Goal: Learn about a topic: Learn about a topic

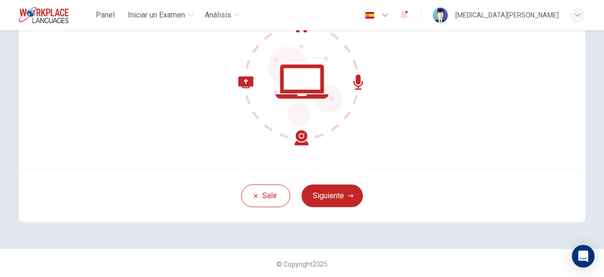
scroll to position [116, 0]
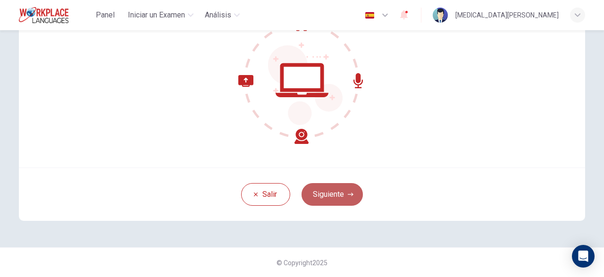
click at [332, 190] on button "Siguiente" at bounding box center [331, 194] width 61 height 23
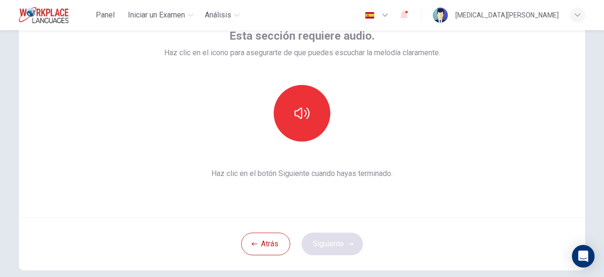
scroll to position [65, 0]
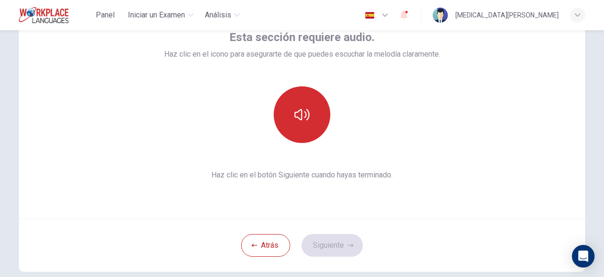
click at [311, 126] on button "button" at bounding box center [302, 114] width 57 height 57
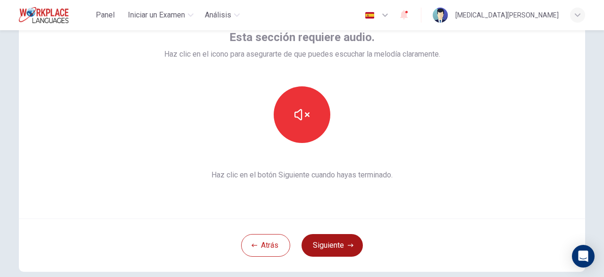
click at [329, 244] on button "Siguiente" at bounding box center [331, 245] width 61 height 23
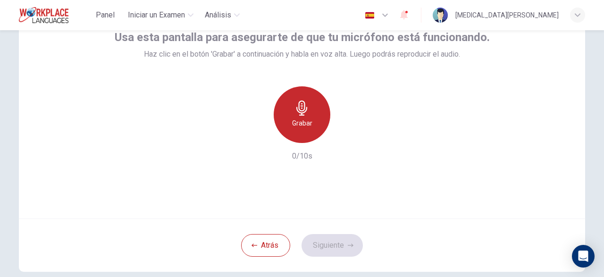
click at [306, 122] on h6 "Grabar" at bounding box center [302, 122] width 20 height 11
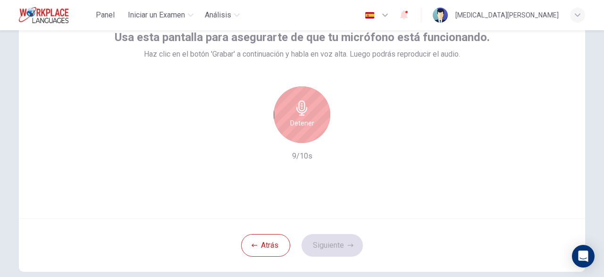
click at [309, 117] on h6 "Detener" at bounding box center [302, 122] width 24 height 11
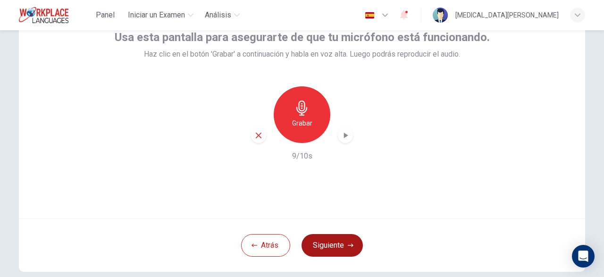
click at [349, 250] on button "Siguiente" at bounding box center [331, 245] width 61 height 23
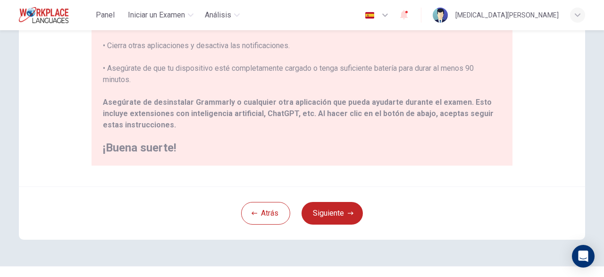
scroll to position [247, 0]
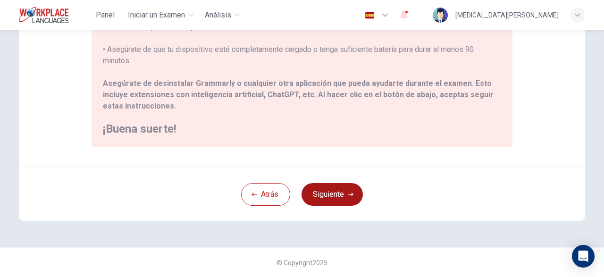
click at [338, 194] on button "Siguiente" at bounding box center [331, 194] width 61 height 23
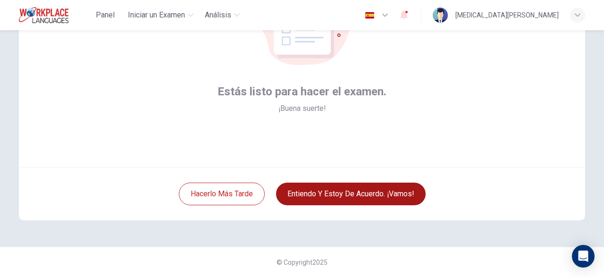
scroll to position [116, 0]
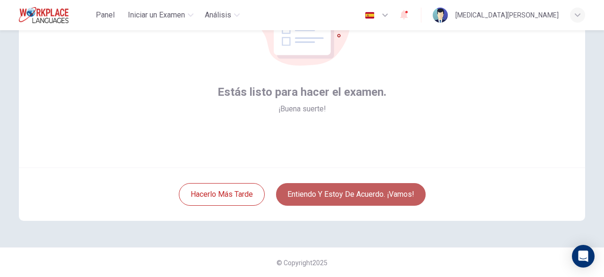
click at [338, 194] on button "Entiendo y estoy de acuerdo. ¡Vamos!" at bounding box center [351, 194] width 150 height 23
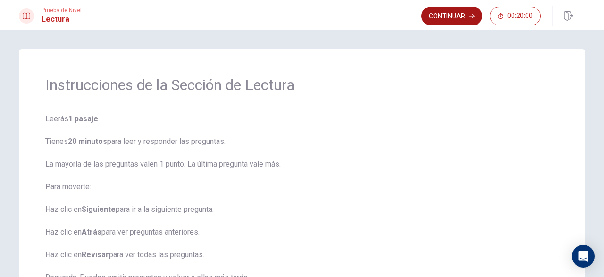
click at [461, 14] on button "Continuar" at bounding box center [451, 16] width 61 height 19
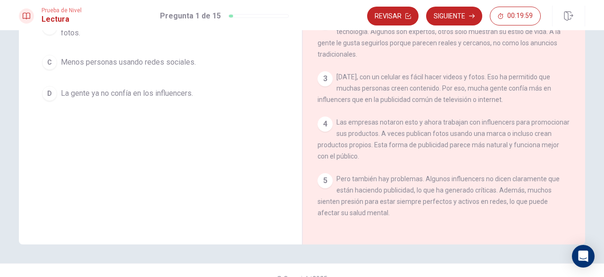
scroll to position [164, 0]
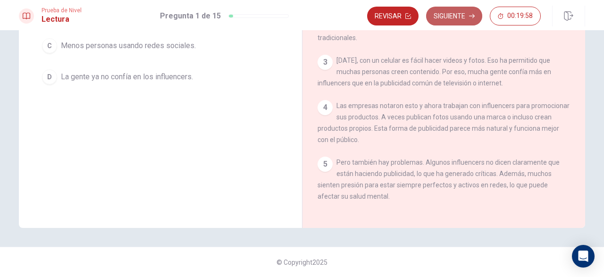
click at [462, 13] on button "Siguiente" at bounding box center [454, 16] width 56 height 19
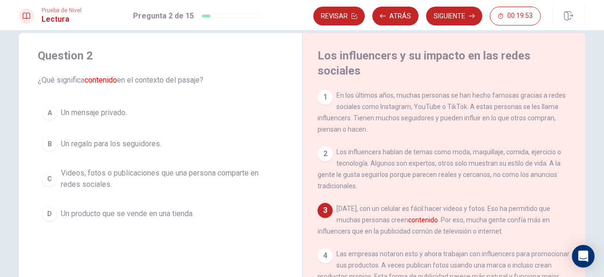
scroll to position [0, 0]
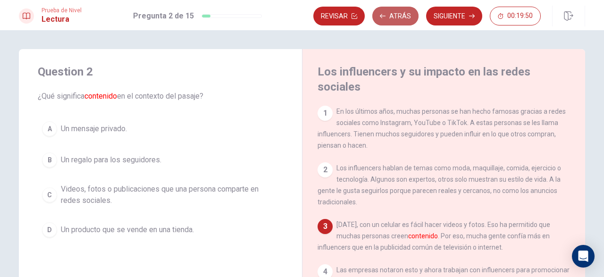
click at [393, 24] on button "Atrás" at bounding box center [395, 16] width 46 height 19
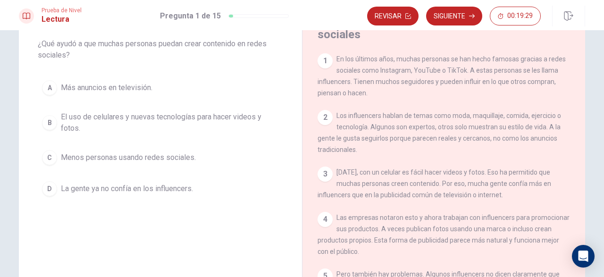
scroll to position [54, 0]
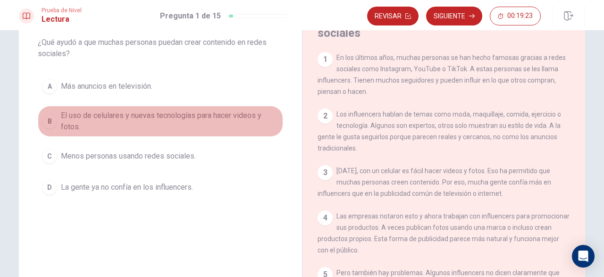
click at [110, 122] on span "El uso de celulares y nuevas tecnologías para hacer videos y fotos." at bounding box center [170, 121] width 218 height 23
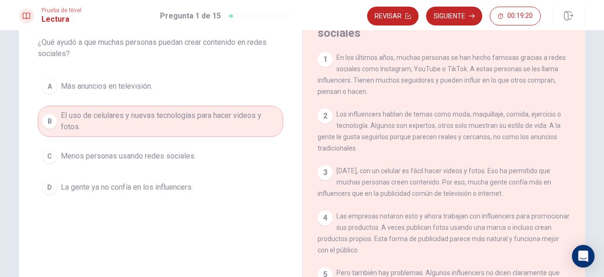
scroll to position [18, 0]
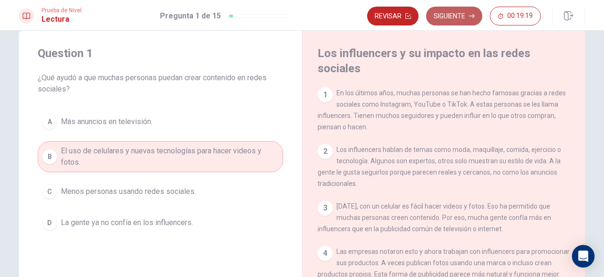
click at [452, 15] on button "Siguiente" at bounding box center [454, 16] width 56 height 19
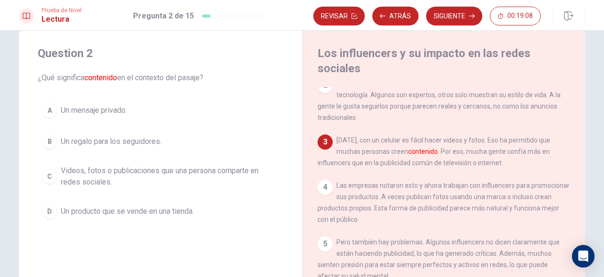
scroll to position [67, 0]
click at [113, 186] on span "Videos, fotos o publicaciones que una persona comparte en redes sociales." at bounding box center [170, 176] width 218 height 23
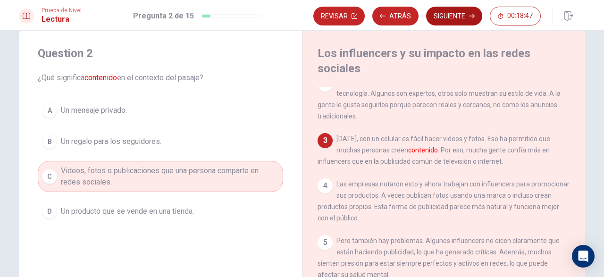
click at [449, 18] on button "Siguiente" at bounding box center [454, 16] width 56 height 19
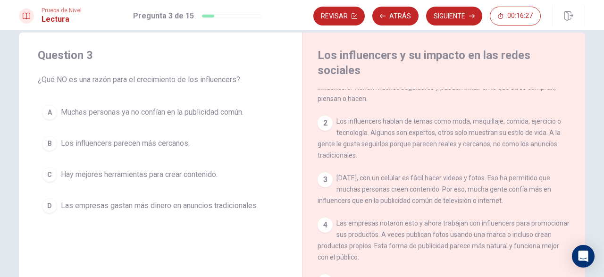
scroll to position [31, 0]
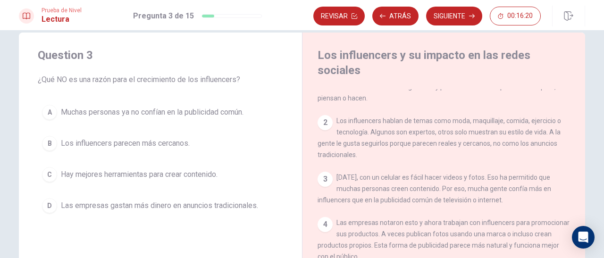
click at [536, 167] on div "1 En los últimos años, muchas personas se han hecho famosas gracias a redes soc…" at bounding box center [449, 224] width 265 height 271
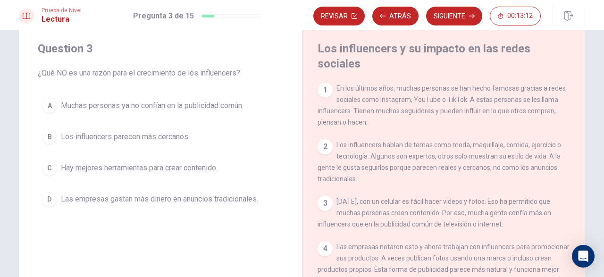
scroll to position [21, 0]
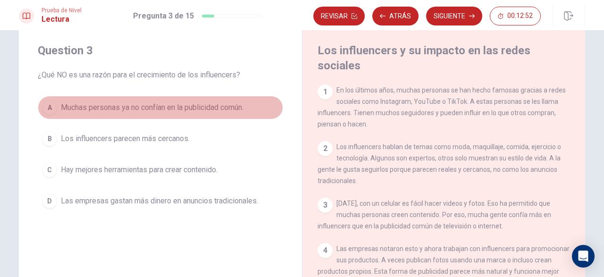
click at [58, 114] on button "A Muchas personas ya no confían en la publicidad común." at bounding box center [160, 108] width 245 height 24
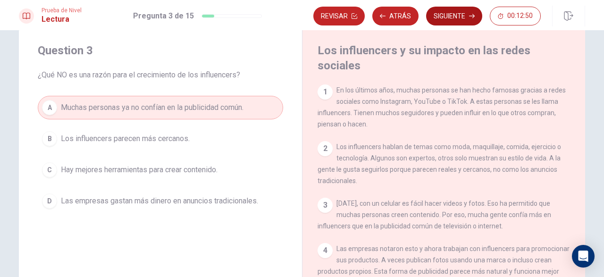
click at [452, 22] on button "Siguiente" at bounding box center [454, 16] width 56 height 19
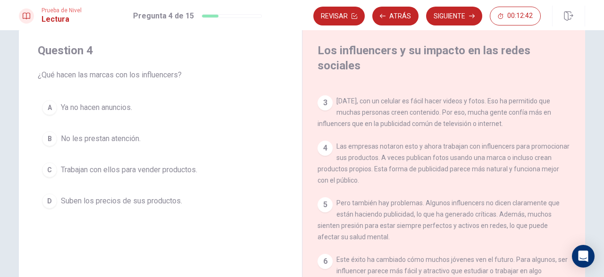
scroll to position [103, 0]
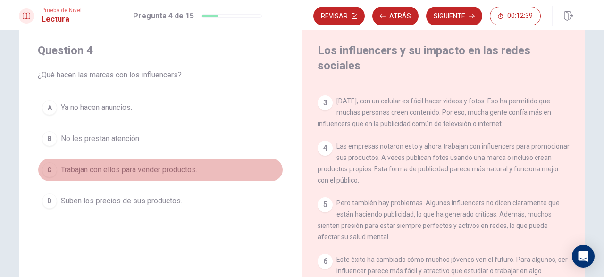
click at [85, 175] on span "Trabajan con ellos para vender productos." at bounding box center [129, 169] width 136 height 11
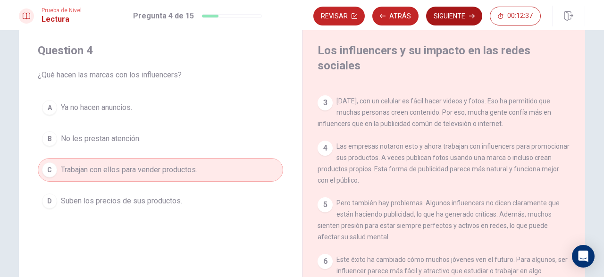
click at [454, 17] on button "Siguiente" at bounding box center [454, 16] width 56 height 19
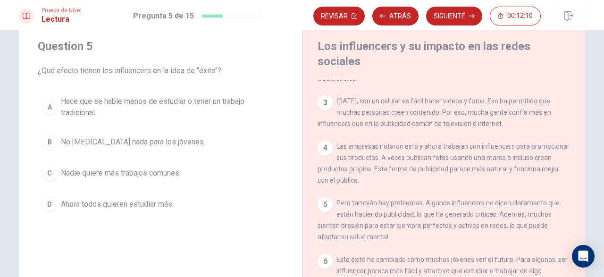
scroll to position [25, 0]
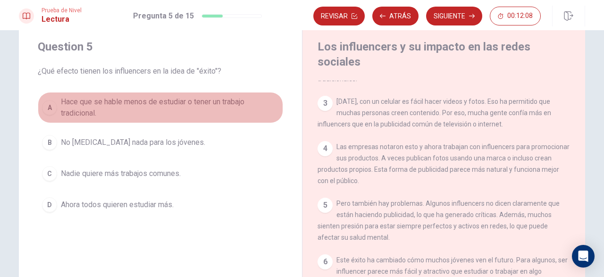
click at [140, 114] on span "Hace que se hable menos de estudiar o tener un trabajo tradicional." at bounding box center [170, 107] width 218 height 23
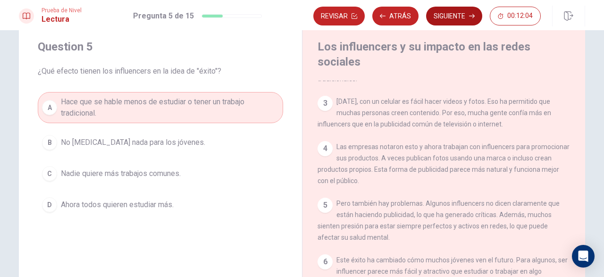
click at [458, 21] on button "Siguiente" at bounding box center [454, 16] width 56 height 19
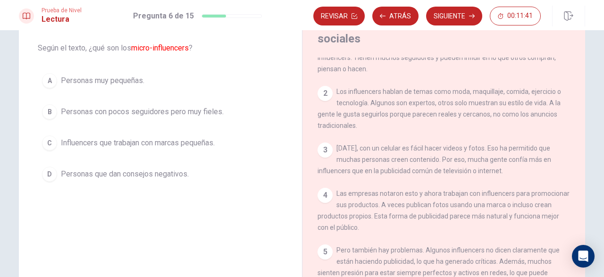
scroll to position [40, 0]
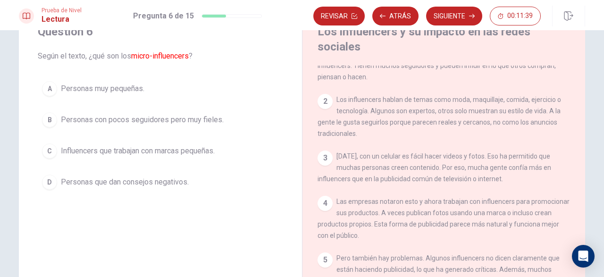
click at [153, 125] on span "Personas con pocos seguidores pero muy fieles." at bounding box center [142, 119] width 163 height 11
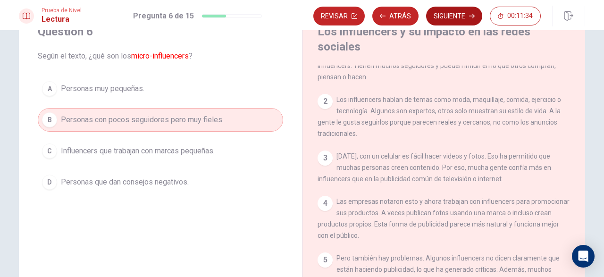
click at [467, 16] on button "Siguiente" at bounding box center [454, 16] width 56 height 19
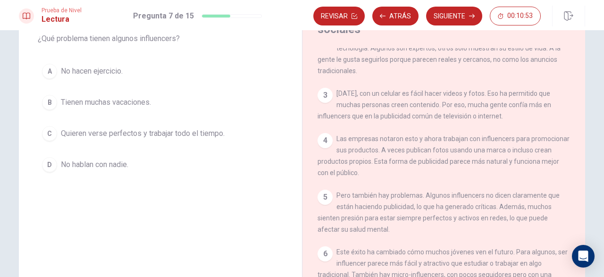
scroll to position [74, 0]
click at [89, 139] on span "Quieren verse perfectos y trabajar todo el tiempo." at bounding box center [143, 133] width 164 height 11
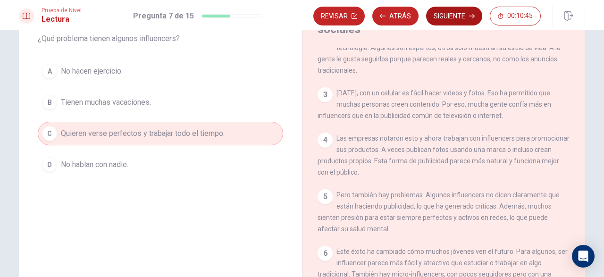
click at [456, 14] on button "Siguiente" at bounding box center [454, 16] width 56 height 19
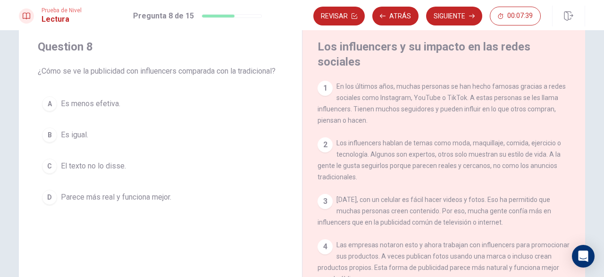
scroll to position [24, 0]
click at [117, 204] on span "Parece más real y funciona mejor." at bounding box center [116, 198] width 110 height 11
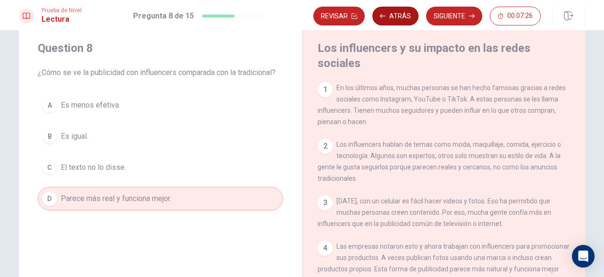
click at [390, 11] on button "Atrás" at bounding box center [395, 16] width 46 height 19
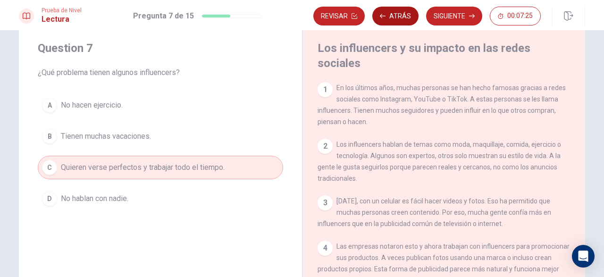
click at [390, 11] on button "Atrás" at bounding box center [395, 16] width 46 height 19
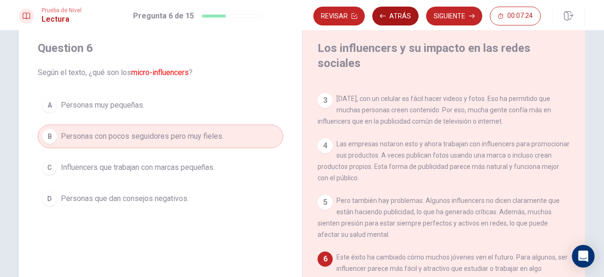
scroll to position [110, 0]
click at [390, 11] on button "Atrás" at bounding box center [395, 16] width 46 height 19
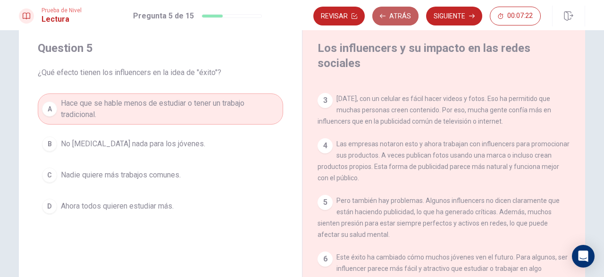
click at [390, 11] on button "Atrás" at bounding box center [395, 16] width 46 height 19
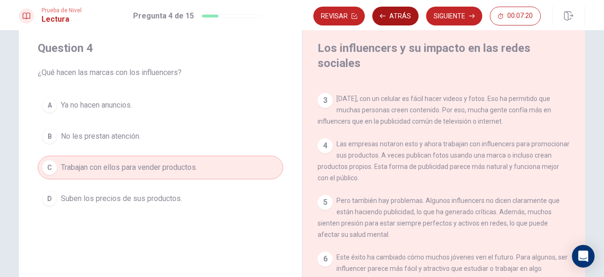
click at [390, 11] on button "Atrás" at bounding box center [395, 16] width 46 height 19
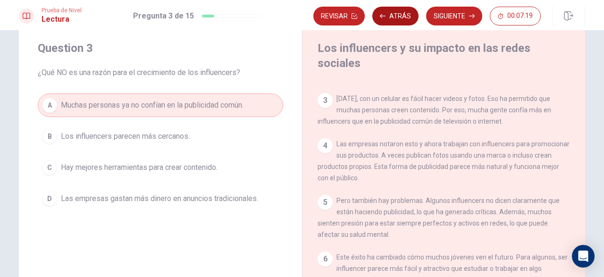
click at [390, 11] on button "Atrás" at bounding box center [395, 16] width 46 height 19
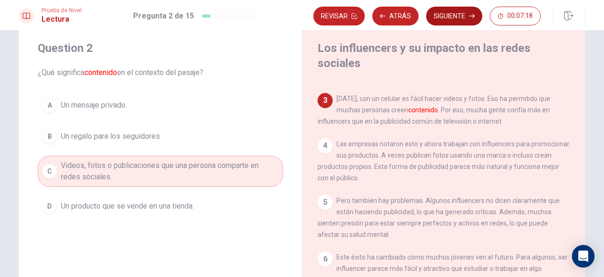
click at [442, 12] on button "Siguiente" at bounding box center [454, 16] width 56 height 19
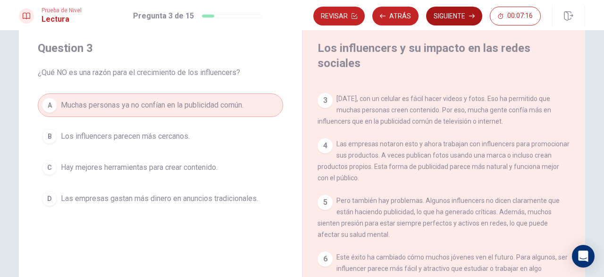
click at [442, 12] on button "Siguiente" at bounding box center [454, 16] width 56 height 19
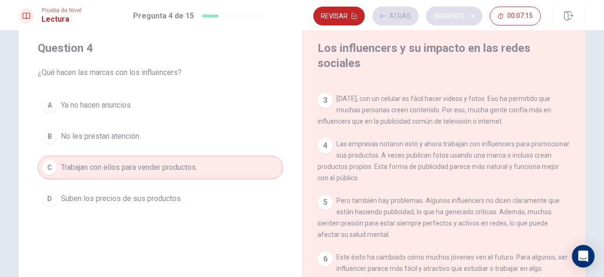
click at [442, 12] on div "Revisar Atrás Siguiente 00:07:15" at bounding box center [426, 16] width 227 height 19
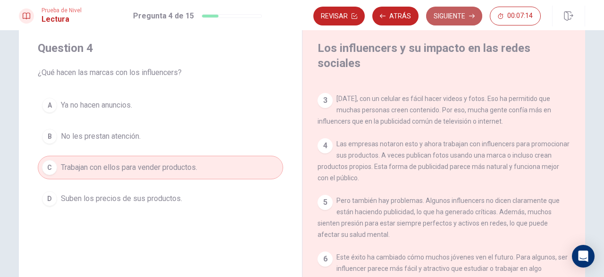
click at [442, 12] on button "Siguiente" at bounding box center [454, 16] width 56 height 19
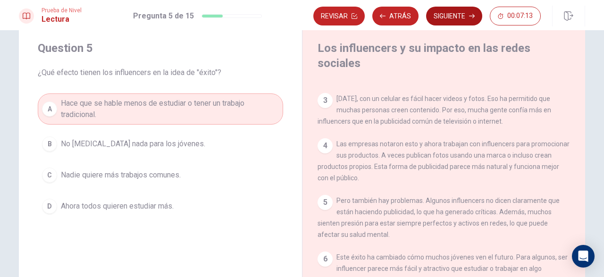
click at [442, 12] on button "Siguiente" at bounding box center [454, 16] width 56 height 19
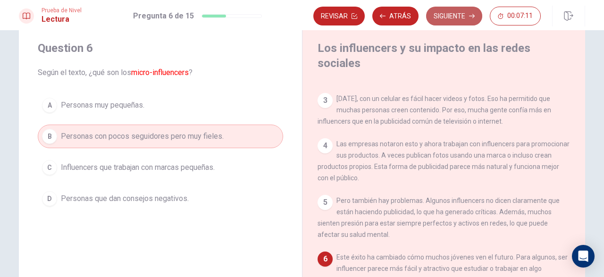
click at [442, 12] on button "Siguiente" at bounding box center [454, 16] width 56 height 19
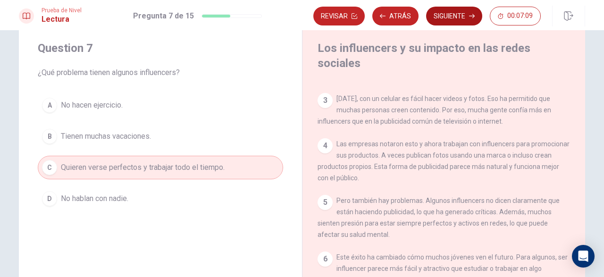
click at [442, 12] on button "Siguiente" at bounding box center [454, 16] width 56 height 19
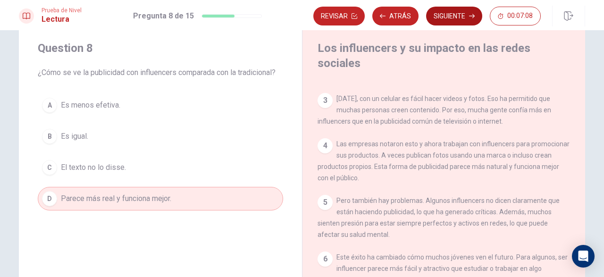
click at [442, 12] on button "Siguiente" at bounding box center [454, 16] width 56 height 19
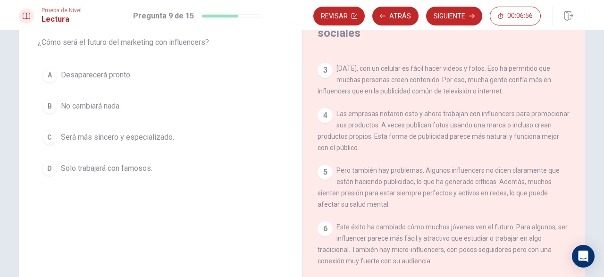
scroll to position [26, 0]
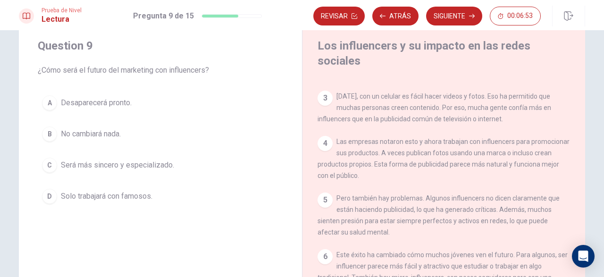
click at [116, 171] on span "Será más sincero y especializado." at bounding box center [117, 164] width 113 height 11
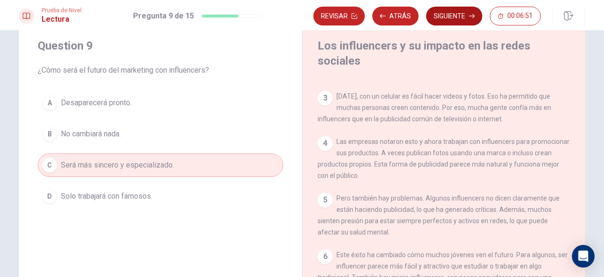
click at [464, 21] on button "Siguiente" at bounding box center [454, 16] width 56 height 19
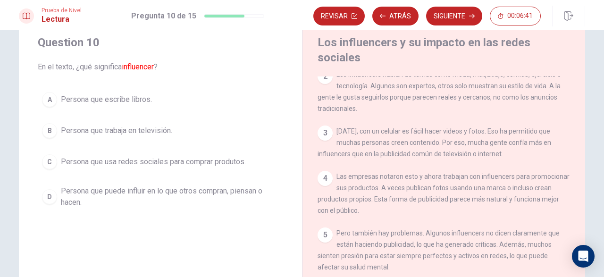
scroll to position [0, 0]
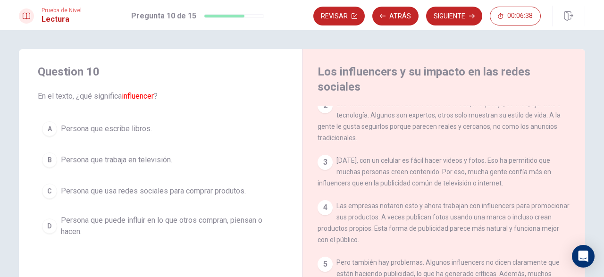
click at [176, 237] on span "Persona que puede influir en lo que otros compran, piensan o hacen." at bounding box center [170, 226] width 218 height 23
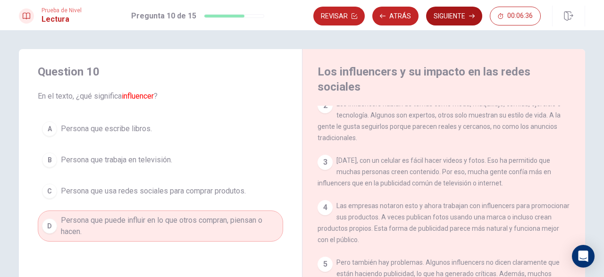
click at [467, 18] on button "Siguiente" at bounding box center [454, 16] width 56 height 19
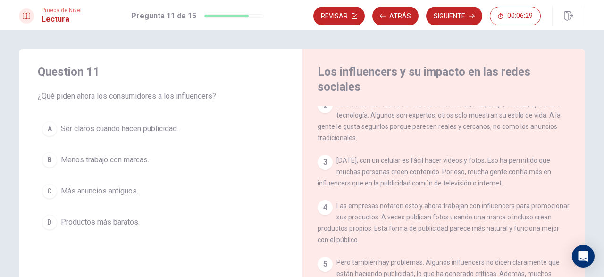
click at [147, 132] on span "Ser claros cuando hacen publicidad." at bounding box center [119, 128] width 117 height 11
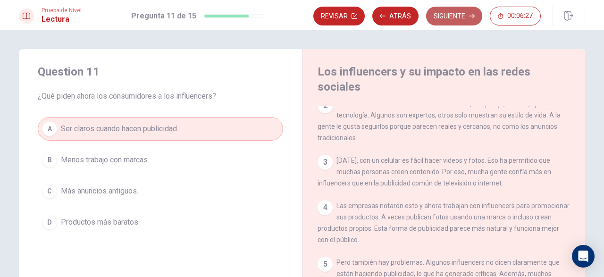
click at [462, 21] on button "Siguiente" at bounding box center [454, 16] width 56 height 19
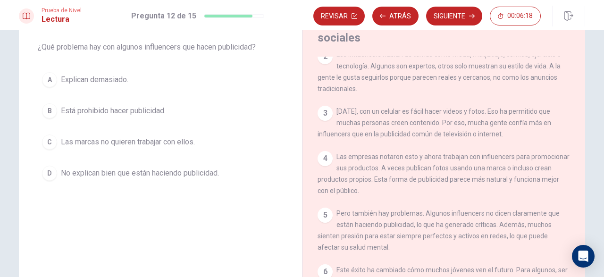
scroll to position [53, 0]
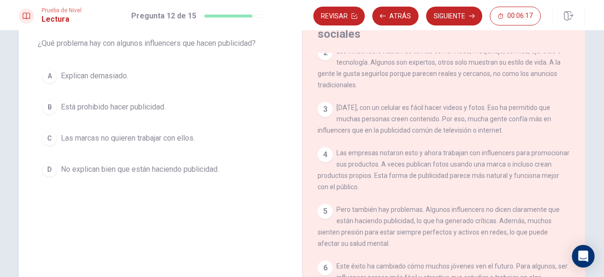
click at [218, 175] on span "No explican bien que están haciendo publicidad." at bounding box center [140, 169] width 158 height 11
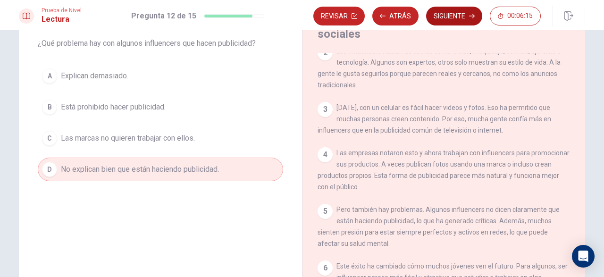
click at [460, 15] on button "Siguiente" at bounding box center [454, 16] width 56 height 19
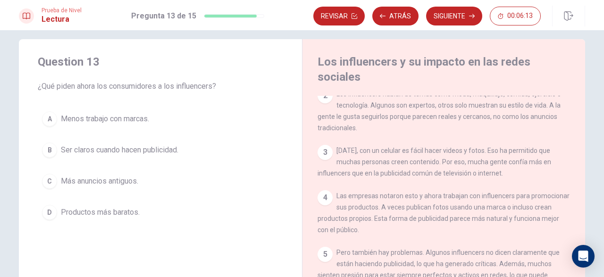
scroll to position [7, 0]
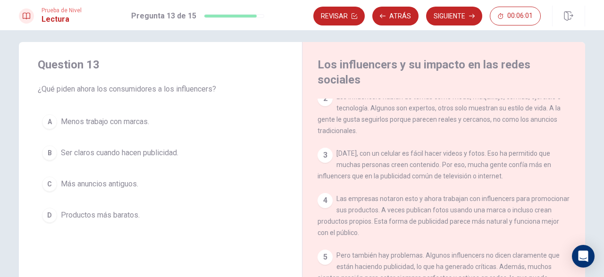
click at [151, 158] on span "Ser claros cuando hacen publicidad." at bounding box center [119, 152] width 117 height 11
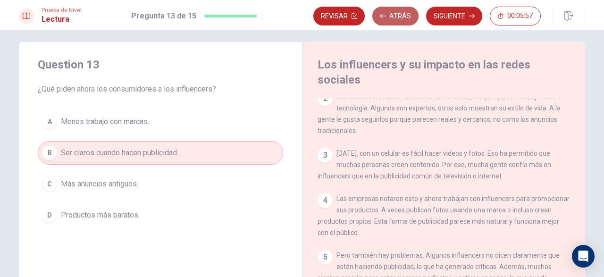
click at [403, 15] on button "Atrás" at bounding box center [395, 16] width 46 height 19
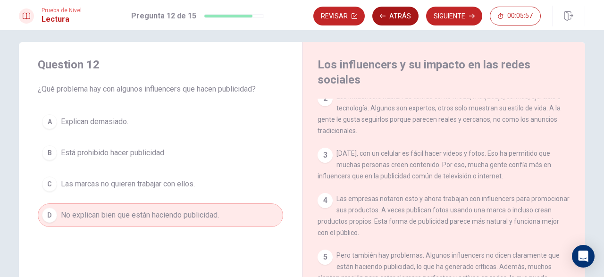
click at [403, 15] on button "Atrás" at bounding box center [395, 16] width 46 height 19
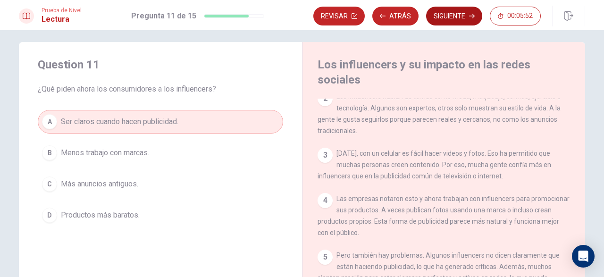
click at [459, 17] on button "Siguiente" at bounding box center [454, 16] width 56 height 19
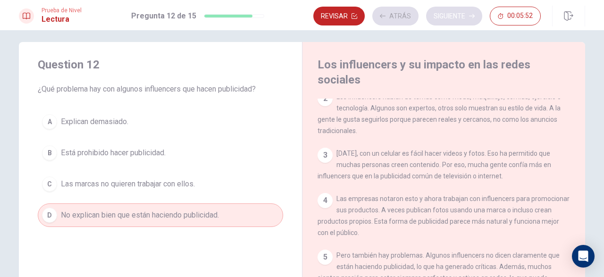
click at [459, 17] on div "Revisar Atrás Siguiente 00:05:52" at bounding box center [426, 16] width 227 height 19
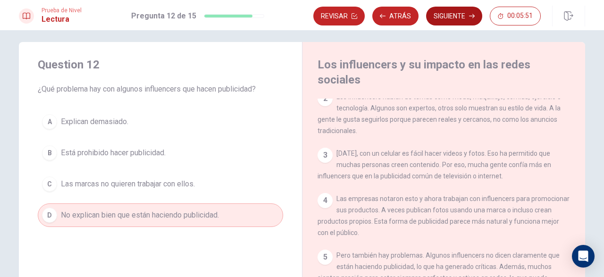
click at [459, 17] on button "Siguiente" at bounding box center [454, 16] width 56 height 19
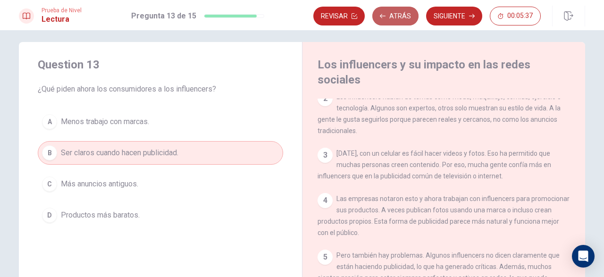
click at [412, 18] on button "Atrás" at bounding box center [395, 16] width 46 height 19
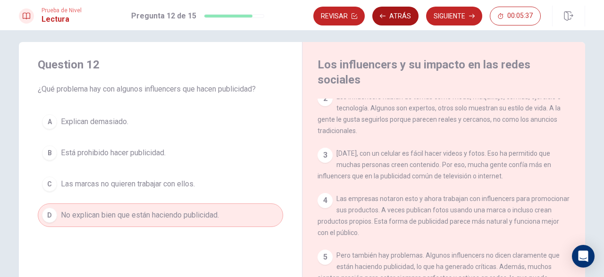
click at [412, 18] on button "Atrás" at bounding box center [395, 16] width 46 height 19
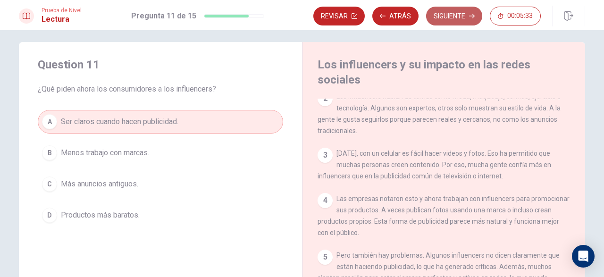
click at [467, 18] on button "Siguiente" at bounding box center [454, 16] width 56 height 19
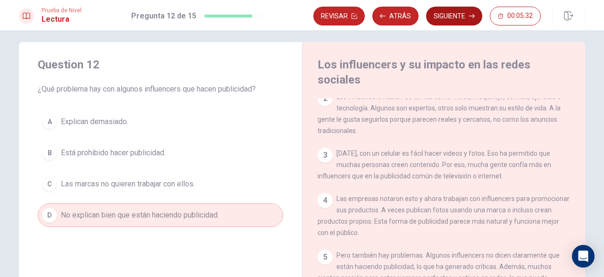
click at [467, 18] on button "Siguiente" at bounding box center [454, 16] width 56 height 19
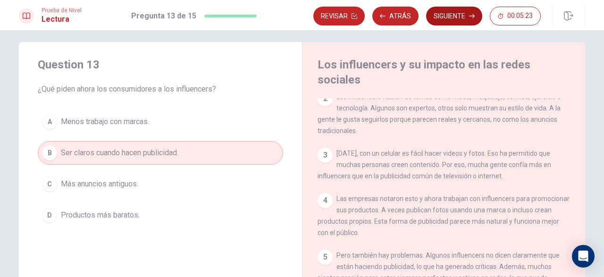
click at [467, 18] on button "Siguiente" at bounding box center [454, 16] width 56 height 19
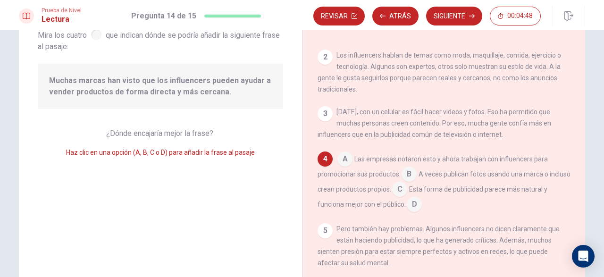
scroll to position [51, 0]
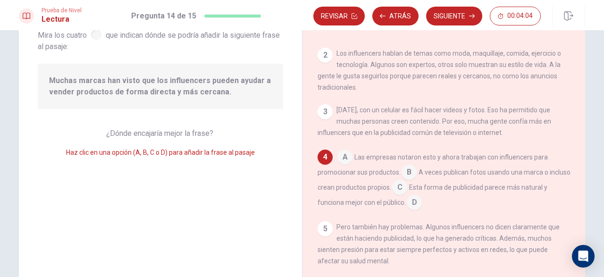
click at [407, 187] on input at bounding box center [399, 188] width 15 height 15
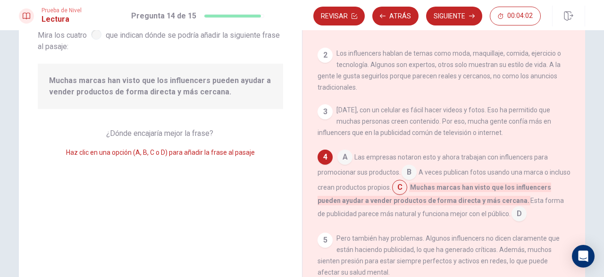
click at [407, 175] on input at bounding box center [408, 173] width 15 height 15
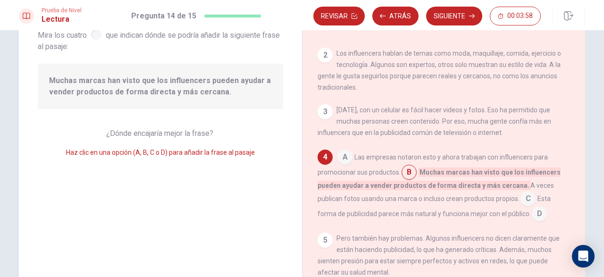
click at [350, 161] on input at bounding box center [344, 157] width 15 height 15
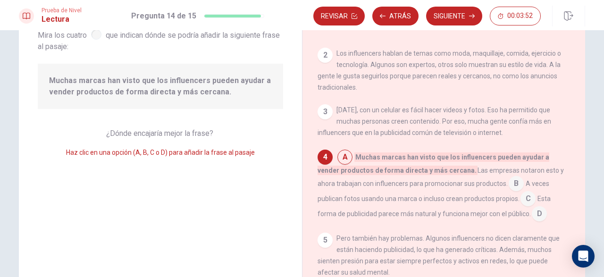
click at [509, 189] on input at bounding box center [516, 184] width 15 height 15
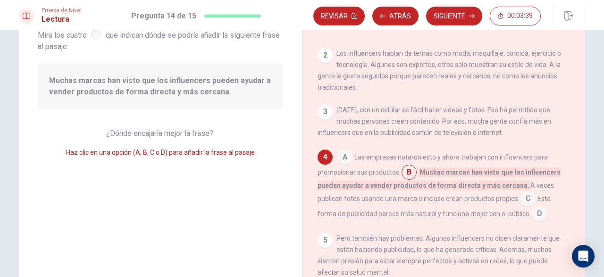
click at [520, 199] on input at bounding box center [527, 199] width 15 height 15
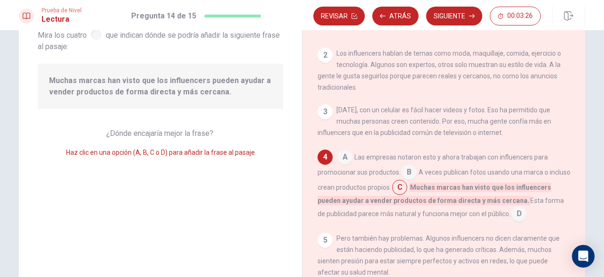
click at [407, 170] on input at bounding box center [408, 173] width 15 height 15
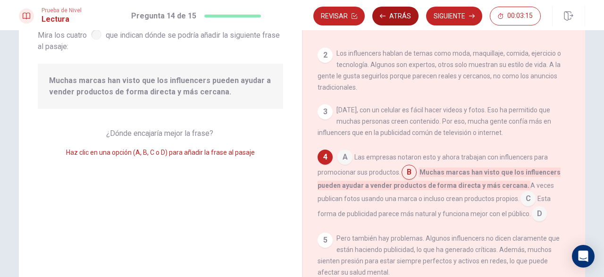
click at [400, 10] on button "Atrás" at bounding box center [395, 16] width 46 height 19
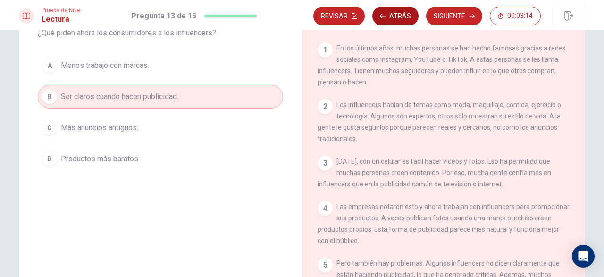
click at [400, 10] on button "Atrás" at bounding box center [395, 16] width 46 height 19
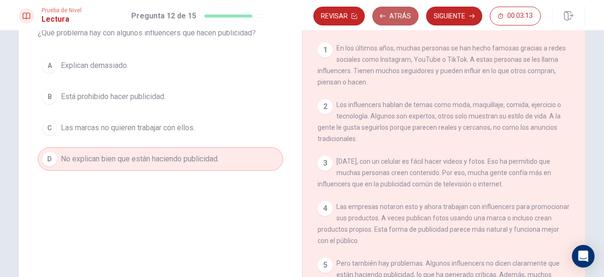
click at [400, 10] on button "Atrás" at bounding box center [395, 16] width 46 height 19
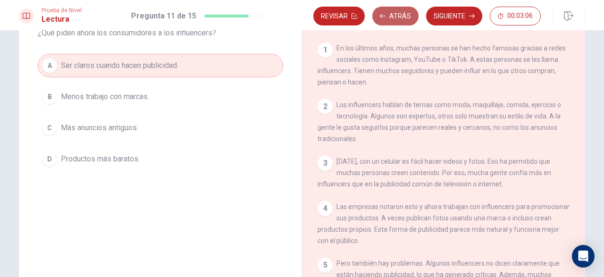
click at [400, 10] on button "Atrás" at bounding box center [395, 16] width 46 height 19
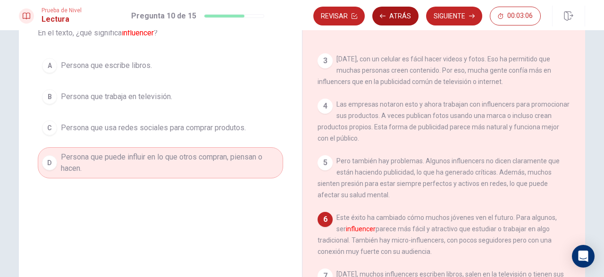
scroll to position [110, 0]
click at [401, 16] on button "Atrás" at bounding box center [395, 16] width 46 height 19
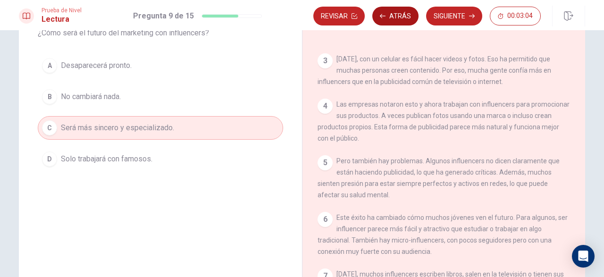
click at [401, 16] on button "Atrás" at bounding box center [395, 16] width 46 height 19
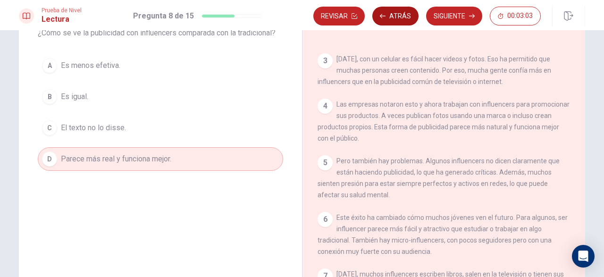
click at [401, 16] on button "Atrás" at bounding box center [395, 16] width 46 height 19
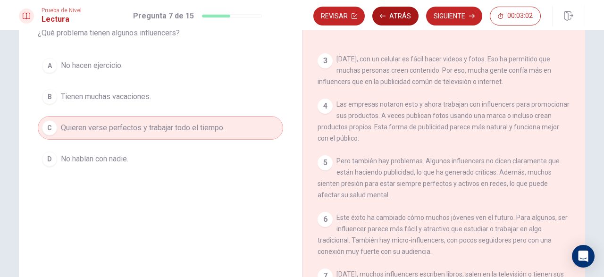
click at [401, 16] on button "Atrás" at bounding box center [395, 16] width 46 height 19
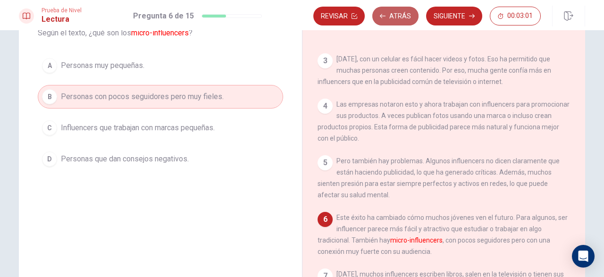
click at [401, 16] on button "Atrás" at bounding box center [395, 16] width 46 height 19
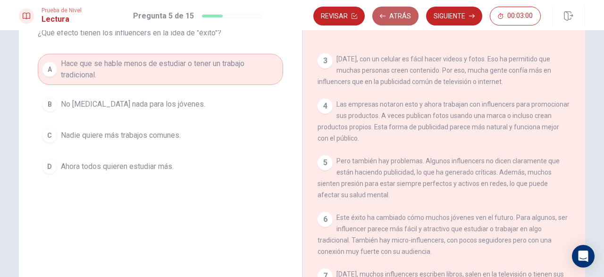
click at [401, 16] on button "Atrás" at bounding box center [395, 16] width 46 height 19
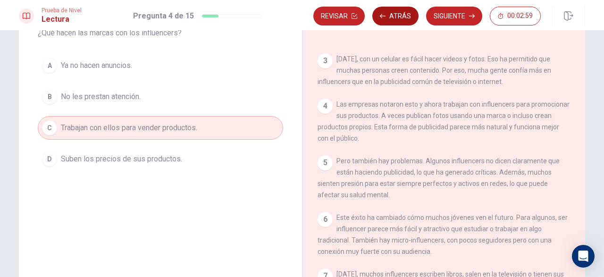
click at [401, 16] on button "Atrás" at bounding box center [395, 16] width 46 height 19
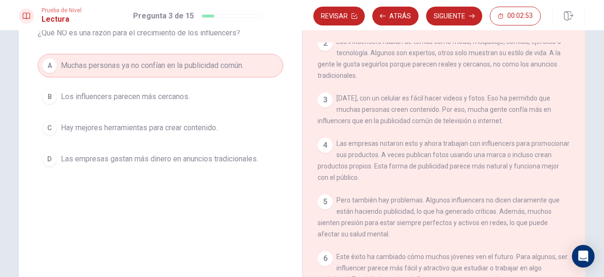
scroll to position [63, 0]
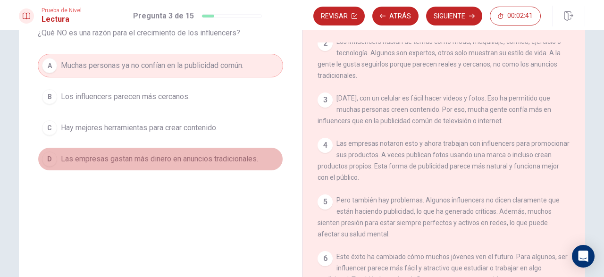
click at [215, 165] on span "Las empresas gastan más dinero en anuncios tradicionales." at bounding box center [159, 158] width 197 height 11
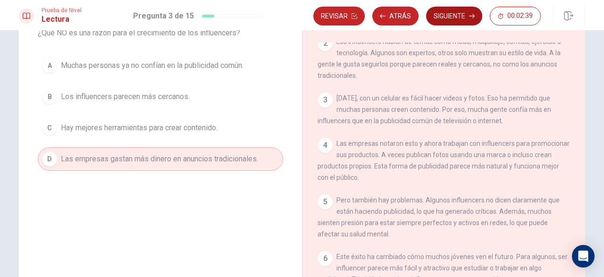
click at [471, 17] on icon "button" at bounding box center [472, 16] width 6 height 6
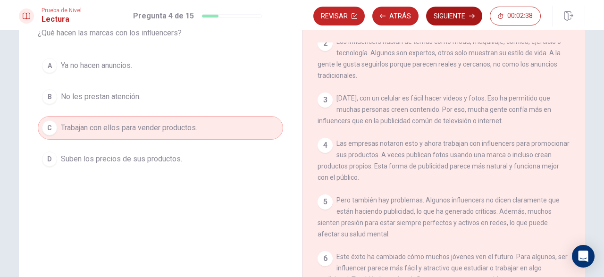
click at [471, 17] on icon "button" at bounding box center [472, 16] width 6 height 6
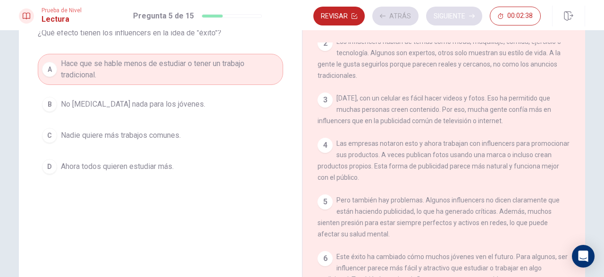
click at [471, 17] on div "Revisar Atrás Siguiente 00:02:38" at bounding box center [426, 16] width 227 height 19
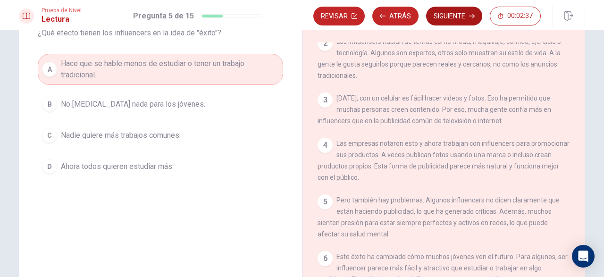
click at [471, 17] on icon "button" at bounding box center [472, 16] width 6 height 6
click at [471, 17] on div "Revisar Atrás Siguiente 00:02:37" at bounding box center [426, 16] width 227 height 19
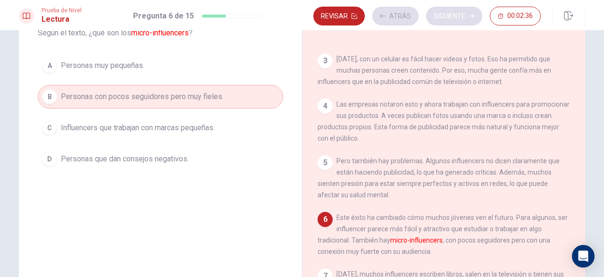
click at [471, 17] on div "Revisar Atrás Siguiente 00:02:36" at bounding box center [426, 16] width 227 height 19
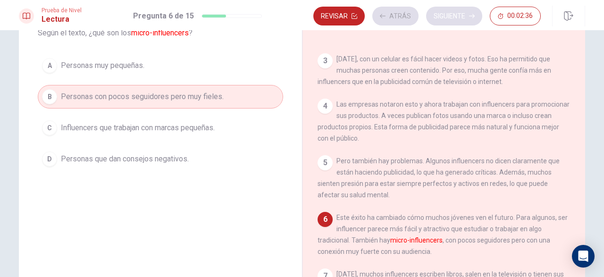
click at [471, 17] on div "Revisar Atrás Siguiente 00:02:36" at bounding box center [426, 16] width 227 height 19
click at [471, 17] on icon "button" at bounding box center [472, 16] width 6 height 6
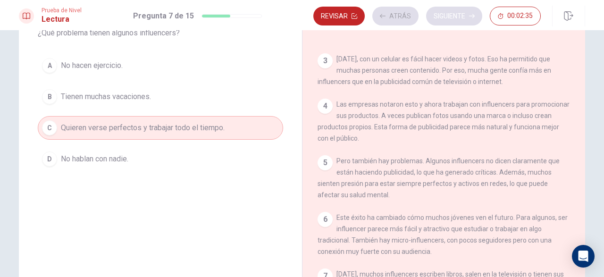
click at [471, 17] on div "Revisar Atrás Siguiente 00:02:35" at bounding box center [426, 16] width 227 height 19
click at [471, 17] on div "Revisar Atrás Siguiente 00:02:34" at bounding box center [426, 16] width 227 height 19
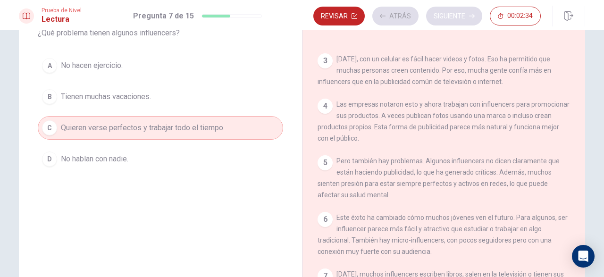
click at [471, 17] on icon "button" at bounding box center [472, 16] width 6 height 6
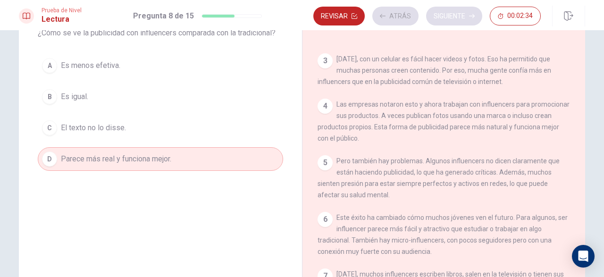
click at [471, 17] on div "Revisar Atrás Siguiente 00:02:34" at bounding box center [426, 16] width 227 height 19
click at [471, 17] on div "Revisar Atrás Siguiente 00:02:33" at bounding box center [426, 16] width 227 height 19
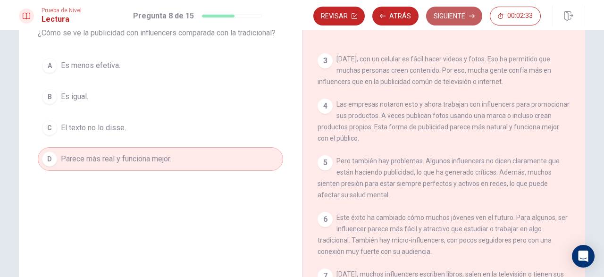
click at [471, 17] on icon "button" at bounding box center [472, 16] width 6 height 6
click at [471, 17] on div "Revisar Atrás Siguiente 00:02:33" at bounding box center [426, 16] width 227 height 19
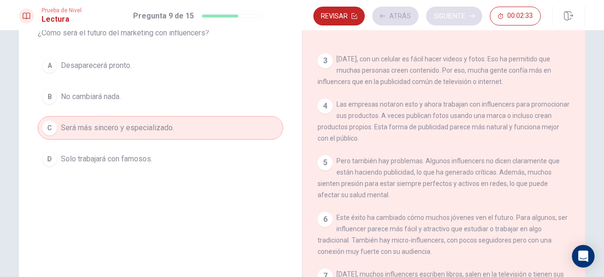
click at [471, 17] on div "Revisar Atrás Siguiente 00:02:33" at bounding box center [426, 16] width 227 height 19
click at [471, 17] on div "Revisar Atrás Siguiente 00:02:32" at bounding box center [426, 16] width 227 height 19
click at [471, 17] on icon "button" at bounding box center [472, 16] width 6 height 6
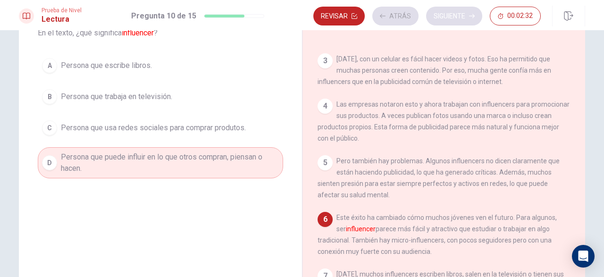
click at [471, 17] on div "Revisar Atrás Siguiente 00:02:32" at bounding box center [426, 16] width 227 height 19
click at [471, 17] on div "Revisar Atrás Siguiente 00:02:31" at bounding box center [426, 16] width 227 height 19
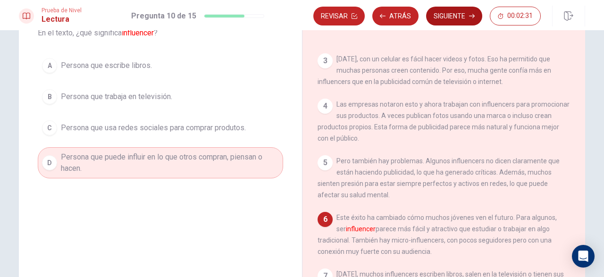
click at [471, 17] on icon "button" at bounding box center [472, 16] width 6 height 6
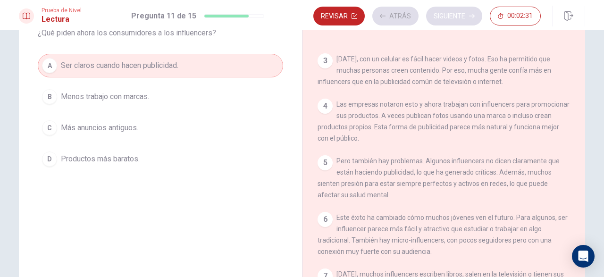
click at [471, 17] on div "Revisar Atrás Siguiente 00:02:31" at bounding box center [426, 16] width 227 height 19
click at [471, 17] on div "Revisar Atrás Siguiente 00:02:30" at bounding box center [426, 16] width 227 height 19
click at [471, 17] on icon "button" at bounding box center [472, 16] width 6 height 6
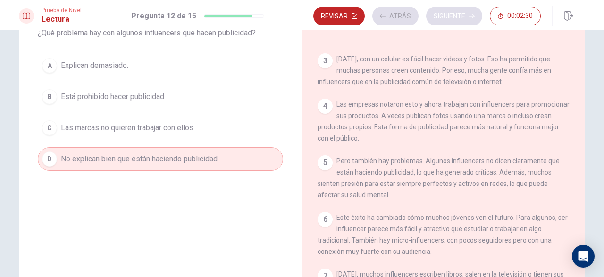
click at [471, 17] on div "Revisar Atrás Siguiente 00:02:30" at bounding box center [426, 16] width 227 height 19
click at [471, 17] on div "Revisar Atrás Siguiente 00:02:29" at bounding box center [426, 16] width 227 height 19
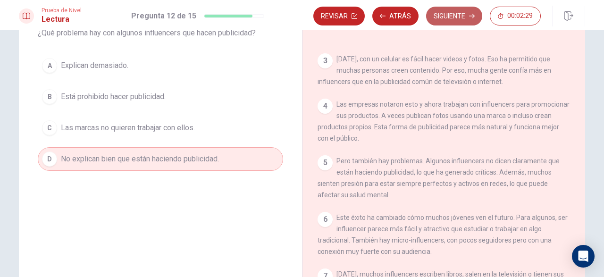
click at [471, 17] on icon "button" at bounding box center [472, 16] width 6 height 6
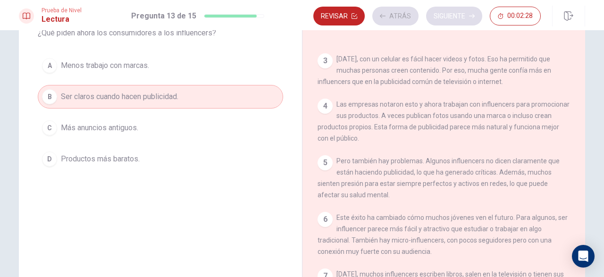
click at [471, 17] on div "Revisar Atrás Siguiente 00:02:28" at bounding box center [426, 16] width 227 height 19
click at [471, 17] on div "Revisar Atrás Siguiente 00:02:27" at bounding box center [426, 16] width 227 height 19
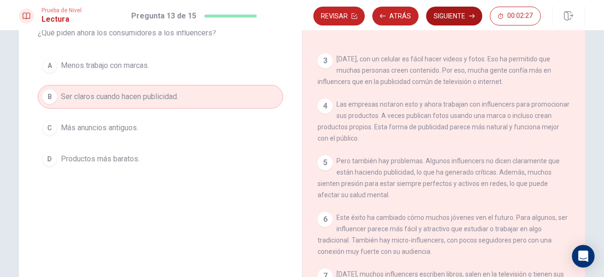
click at [471, 17] on icon "button" at bounding box center [472, 16] width 6 height 6
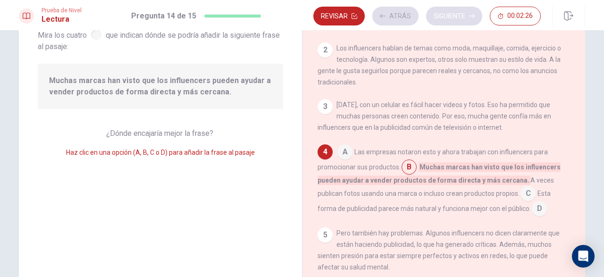
scroll to position [57, 0]
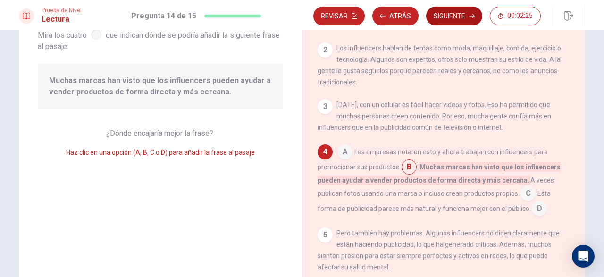
click at [469, 17] on icon "button" at bounding box center [472, 16] width 6 height 6
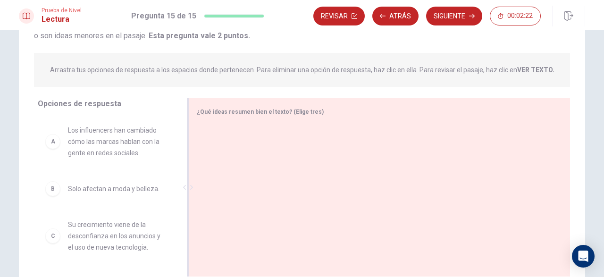
scroll to position [149, 0]
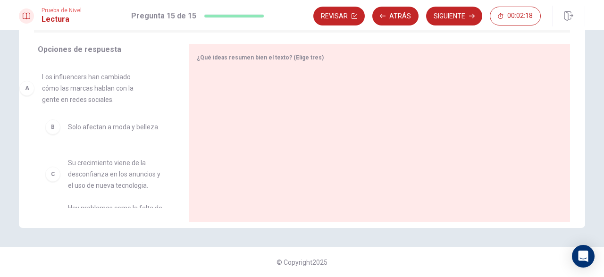
drag, startPoint x: 131, startPoint y: 92, endPoint x: 114, endPoint y: 91, distance: 17.0
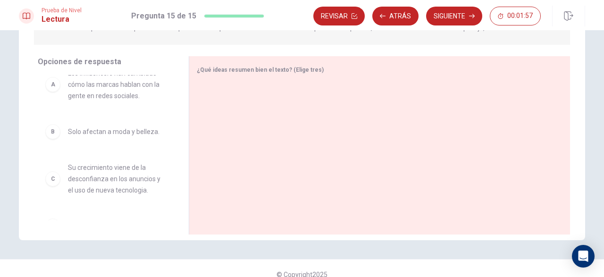
scroll to position [0, 0]
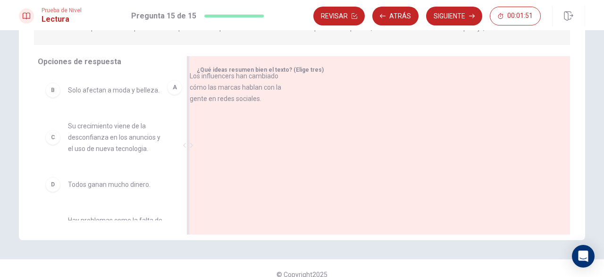
drag, startPoint x: 112, startPoint y: 111, endPoint x: 287, endPoint y: 86, distance: 176.7
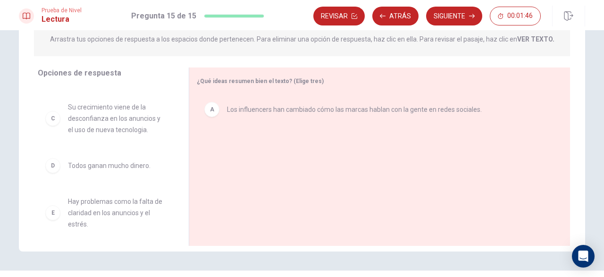
scroll to position [33, 0]
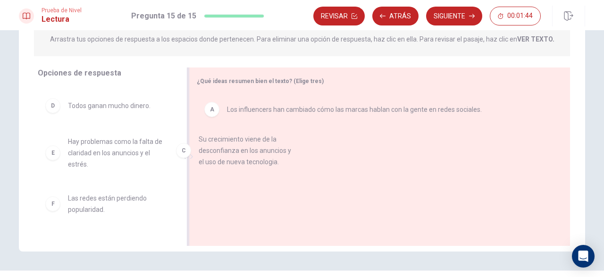
drag, startPoint x: 123, startPoint y: 127, endPoint x: 262, endPoint y: 167, distance: 144.7
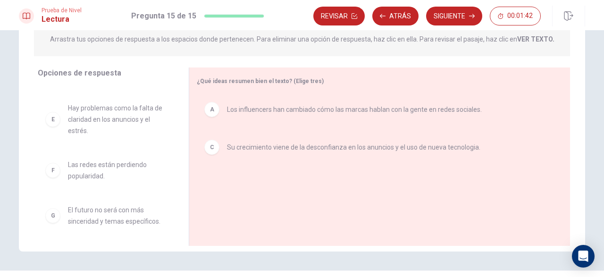
scroll to position [77, 0]
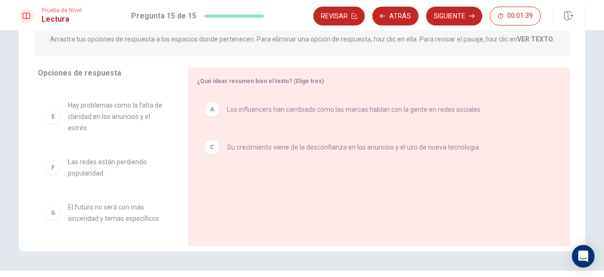
click at [107, 219] on span "El futuro no será con más sinceridad y temas específicos." at bounding box center [117, 212] width 98 height 23
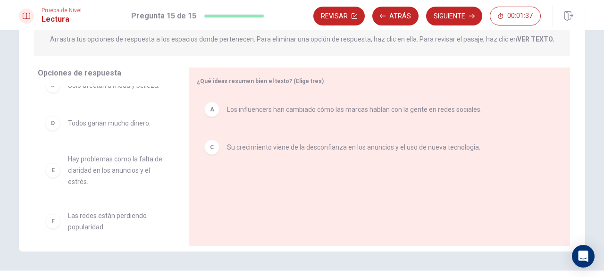
scroll to position [14, 0]
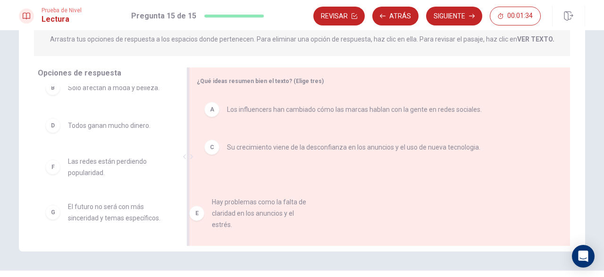
drag, startPoint x: 109, startPoint y: 179, endPoint x: 263, endPoint y: 213, distance: 157.5
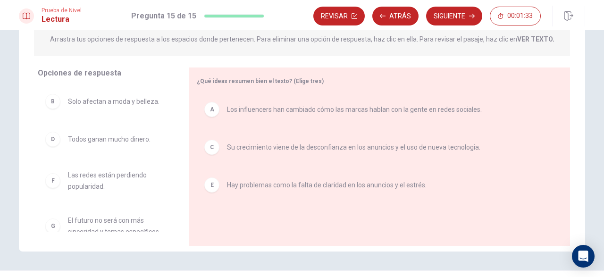
scroll to position [21, 0]
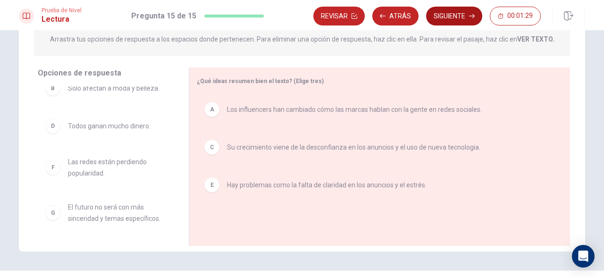
click at [450, 17] on button "Siguiente" at bounding box center [454, 16] width 56 height 19
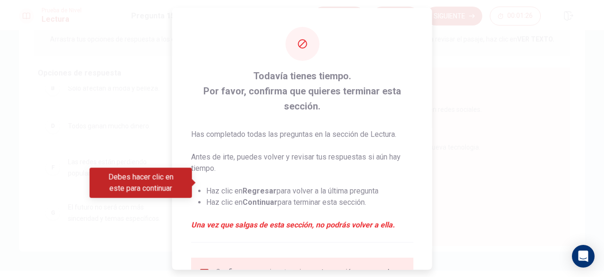
scroll to position [90, 0]
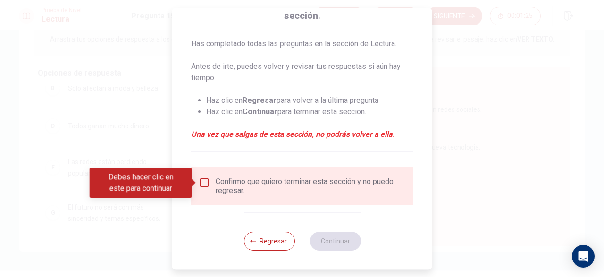
click at [239, 180] on div "Confirmo que quiero terminar esta sección y no puedo regresar." at bounding box center [311, 186] width 190 height 18
click at [209, 185] on input "Debes hacer clic en este para continuar" at bounding box center [204, 182] width 11 height 11
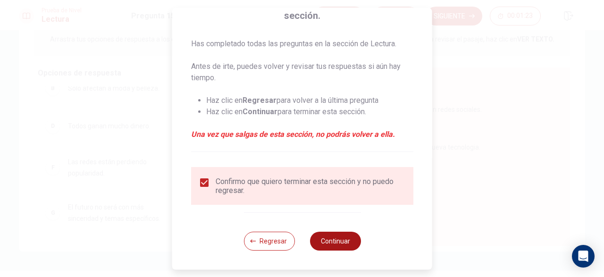
click at [334, 245] on button "Continuar" at bounding box center [334, 241] width 51 height 19
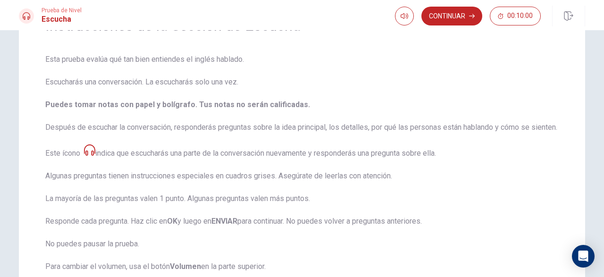
scroll to position [0, 0]
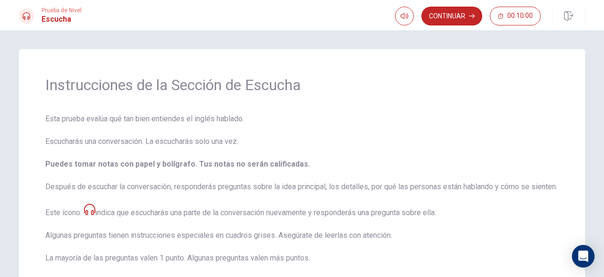
click at [93, 215] on icon at bounding box center [89, 209] width 11 height 11
click at [458, 17] on button "Continuar" at bounding box center [451, 16] width 61 height 19
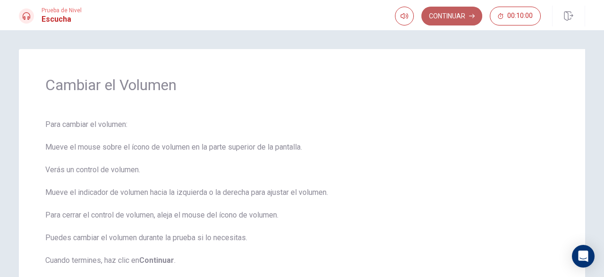
click at [435, 21] on button "Continuar" at bounding box center [451, 16] width 61 height 19
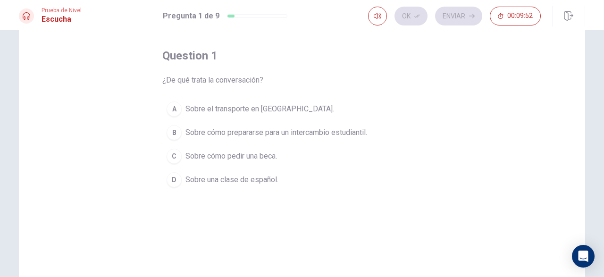
scroll to position [42, 0]
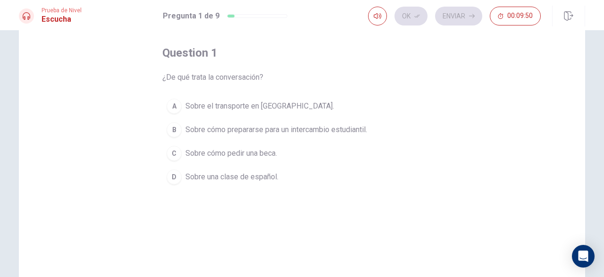
click at [235, 135] on span "Sobre cómo prepararse para un intercambio estudiantil." at bounding box center [276, 129] width 182 height 11
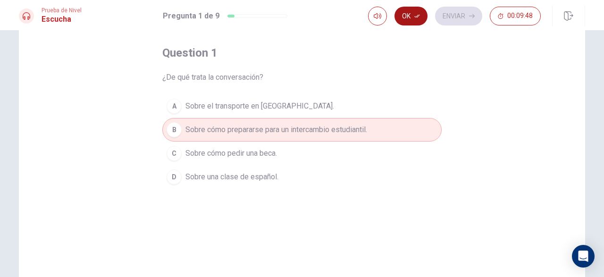
click at [401, 17] on button "Ok" at bounding box center [410, 16] width 33 height 19
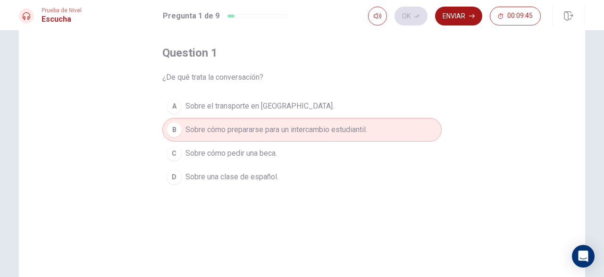
click at [453, 17] on button "Enviar" at bounding box center [458, 16] width 47 height 19
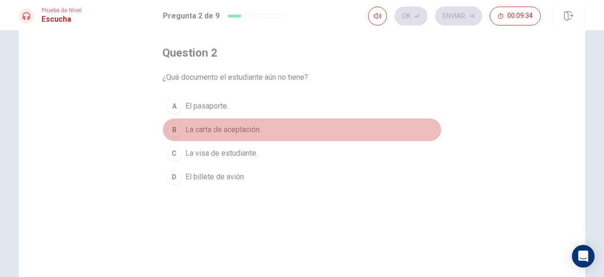
click at [210, 135] on span "La carta de aceptación." at bounding box center [222, 129] width 75 height 11
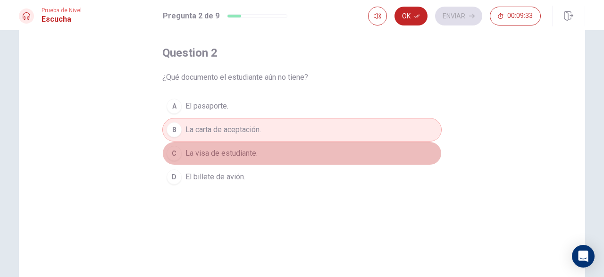
click at [210, 159] on span "La visa de estudiante." at bounding box center [221, 153] width 72 height 11
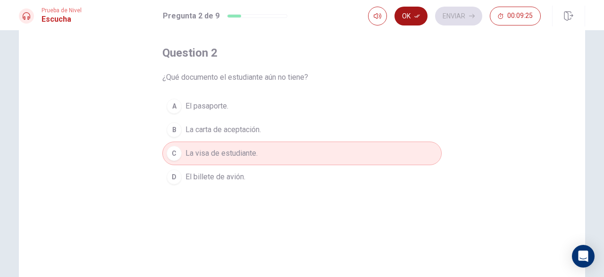
click at [399, 18] on button "Ok" at bounding box center [410, 16] width 33 height 19
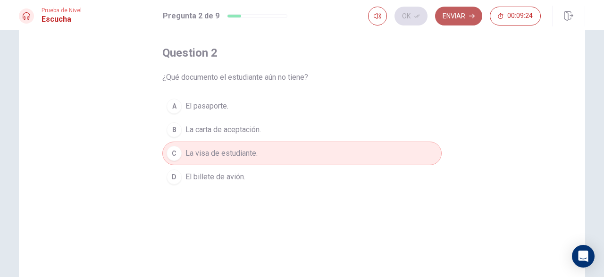
click at [435, 17] on button "Enviar" at bounding box center [458, 16] width 47 height 19
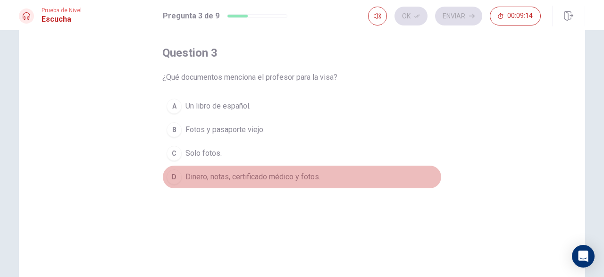
click at [220, 183] on span "Dinero, notas, certificado médico y fotos." at bounding box center [252, 176] width 135 height 11
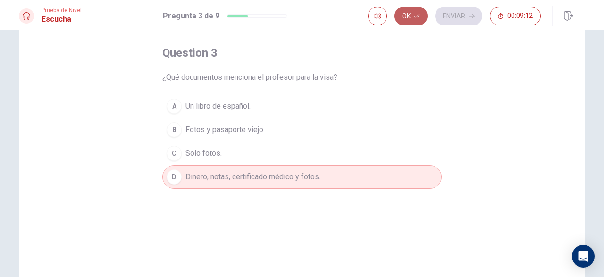
click at [414, 16] on icon "button" at bounding box center [417, 16] width 6 height 6
click at [452, 12] on button "Enviar" at bounding box center [458, 16] width 47 height 19
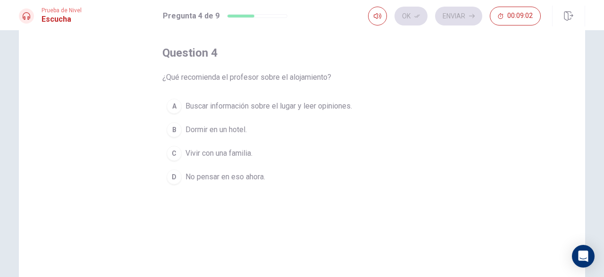
click at [237, 103] on span "Buscar información sobre el lugar y leer opiniones." at bounding box center [268, 105] width 167 height 11
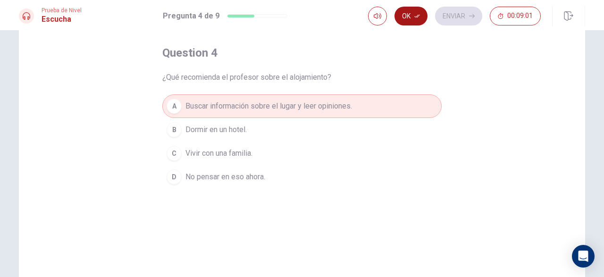
click at [394, 20] on button "Ok" at bounding box center [410, 16] width 33 height 19
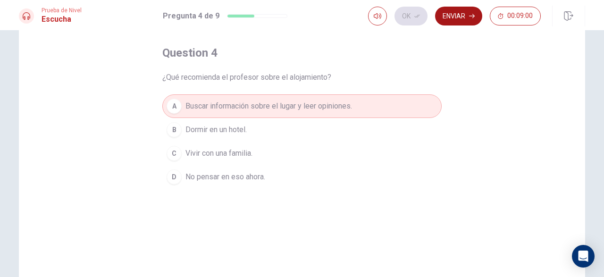
click at [441, 20] on button "Enviar" at bounding box center [458, 16] width 47 height 19
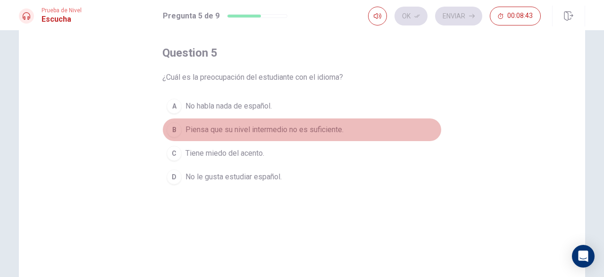
click at [254, 135] on span "Piensa que su nivel intermedio no es suficiente." at bounding box center [264, 129] width 158 height 11
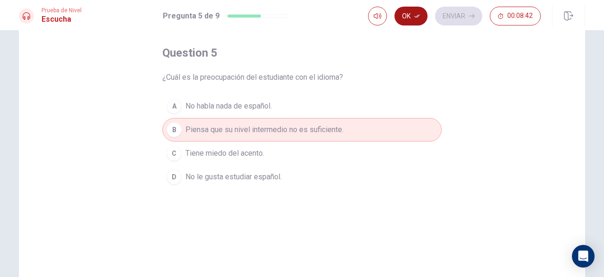
click at [409, 15] on button "Ok" at bounding box center [410, 16] width 33 height 19
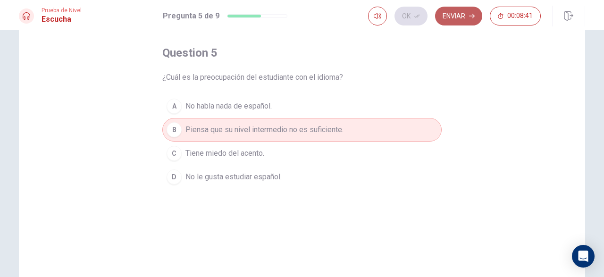
click at [454, 16] on button "Enviar" at bounding box center [458, 16] width 47 height 19
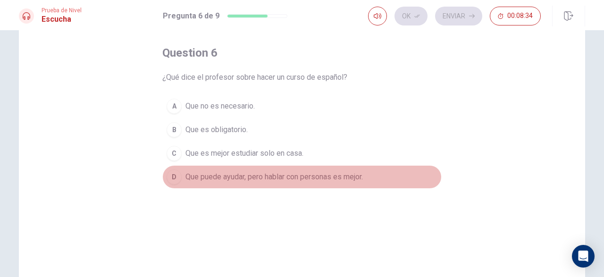
click at [278, 183] on span "Que puede ayudar, pero hablar con personas es mejor." at bounding box center [273, 176] width 177 height 11
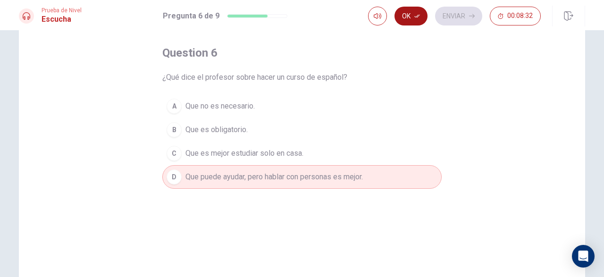
click at [404, 25] on button "Ok" at bounding box center [410, 16] width 33 height 19
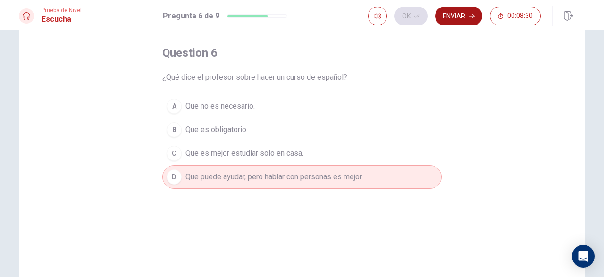
click at [447, 18] on button "Enviar" at bounding box center [458, 16] width 47 height 19
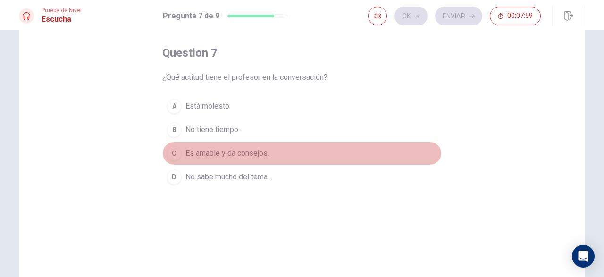
click at [214, 159] on span "Es amable y da consejos." at bounding box center [226, 153] width 83 height 11
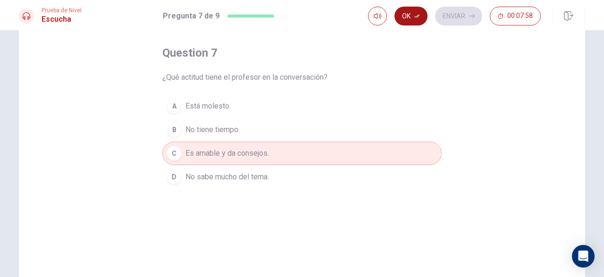
click at [406, 19] on button "Ok" at bounding box center [410, 16] width 33 height 19
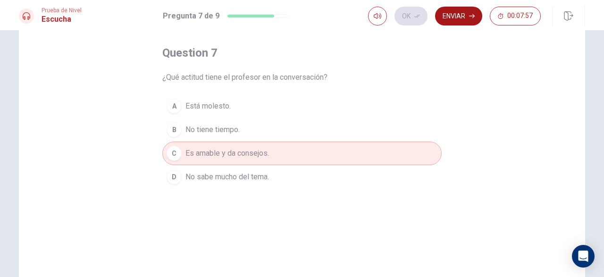
click at [444, 21] on button "Enviar" at bounding box center [458, 16] width 47 height 19
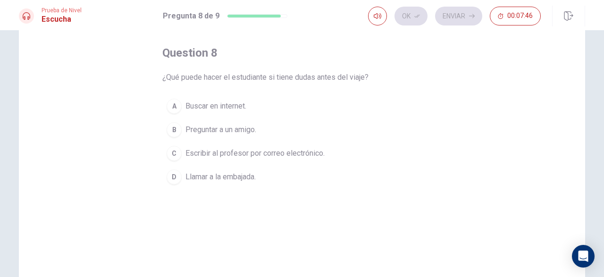
click at [236, 159] on span "Escribir al profesor por correo electrónico." at bounding box center [254, 153] width 139 height 11
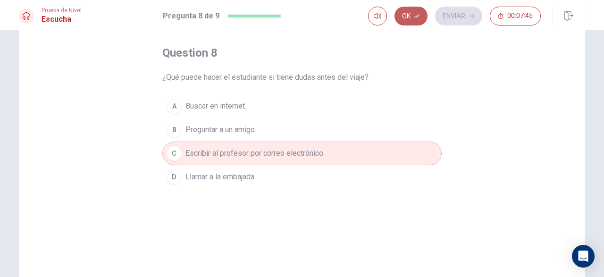
click at [394, 17] on button "Ok" at bounding box center [410, 16] width 33 height 19
click at [469, 18] on icon "button" at bounding box center [472, 16] width 6 height 6
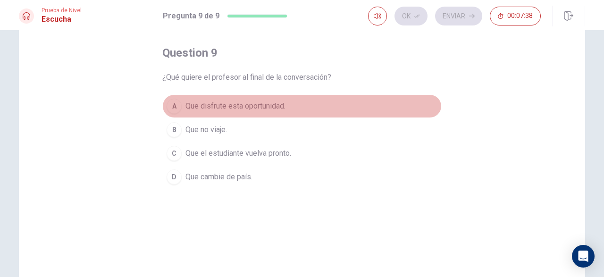
click at [231, 110] on span "Que disfrute esta oportunidad." at bounding box center [235, 105] width 100 height 11
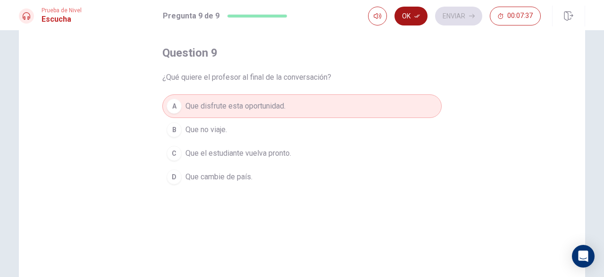
click at [395, 17] on button "Ok" at bounding box center [410, 16] width 33 height 19
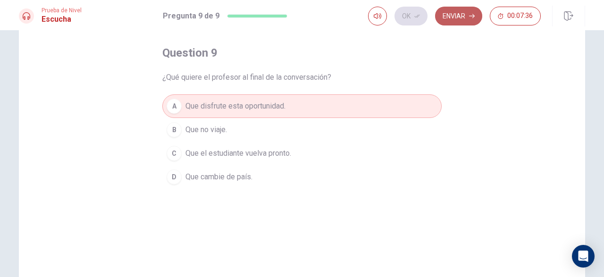
click at [444, 17] on button "Enviar" at bounding box center [458, 16] width 47 height 19
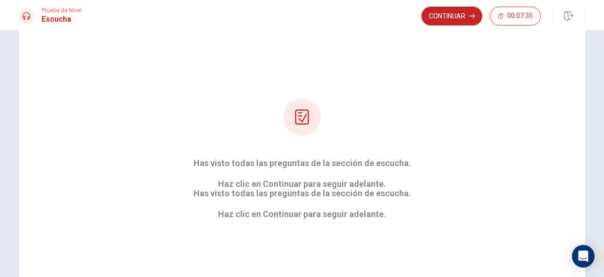
click at [444, 17] on button "Continuar" at bounding box center [451, 16] width 61 height 19
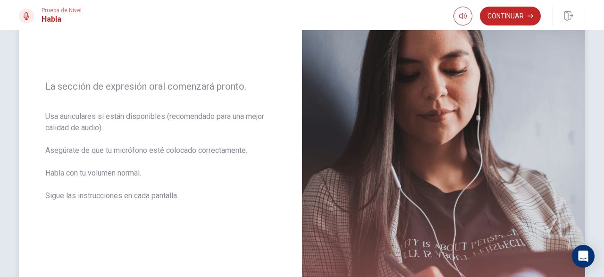
scroll to position [112, 0]
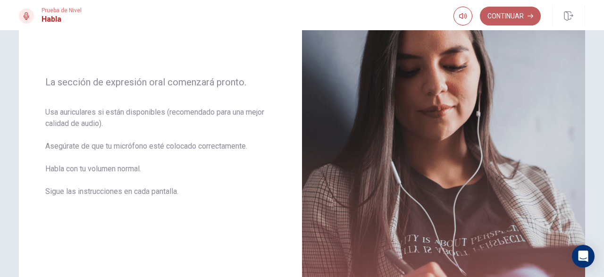
click at [503, 21] on button "Continuar" at bounding box center [510, 16] width 61 height 19
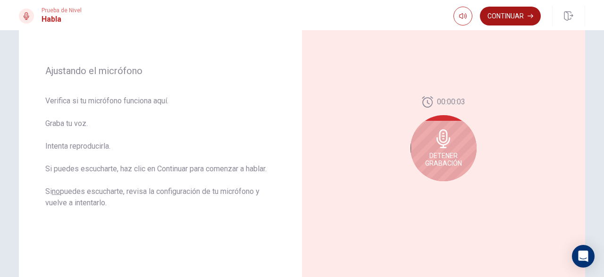
click at [524, 11] on button "Continuar" at bounding box center [510, 16] width 61 height 19
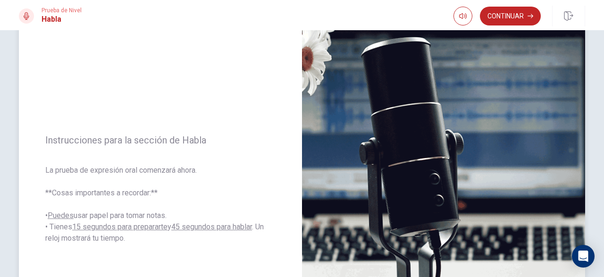
scroll to position [33, 0]
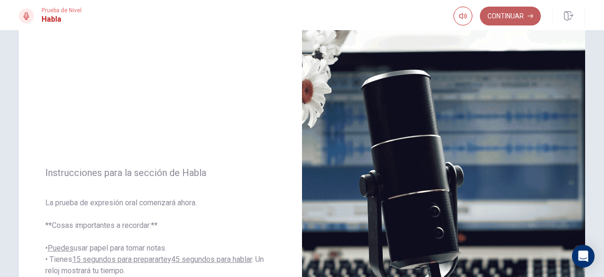
click at [507, 20] on button "Continuar" at bounding box center [510, 16] width 61 height 19
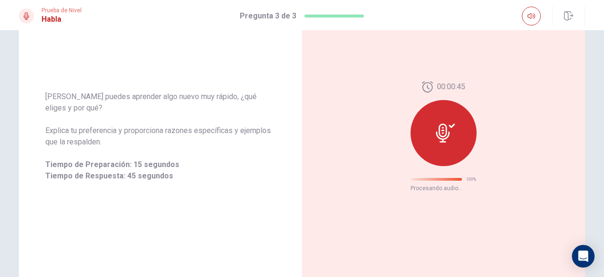
scroll to position [66, 0]
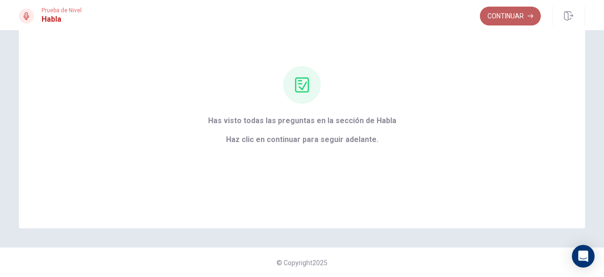
click at [495, 17] on button "Continuar" at bounding box center [510, 16] width 61 height 19
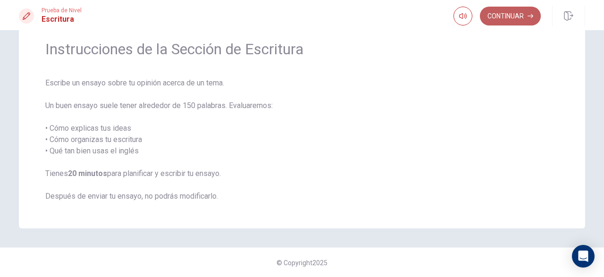
click at [524, 15] on button "Continuar" at bounding box center [510, 16] width 61 height 19
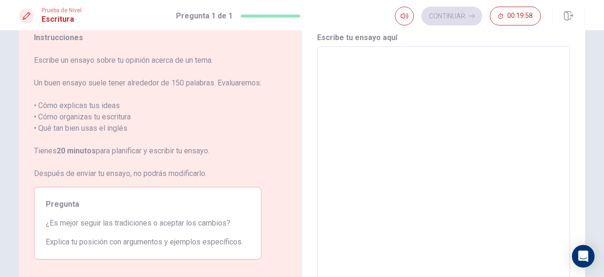
click at [367, 108] on textarea at bounding box center [444, 176] width 240 height 245
click at [419, 75] on textarea at bounding box center [444, 176] width 240 height 245
type textarea "A"
type textarea "x"
type textarea "Ac"
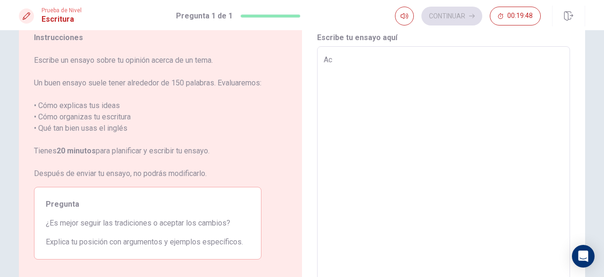
type textarea "x"
type textarea "Ace"
type textarea "x"
type textarea "Acep"
type textarea "x"
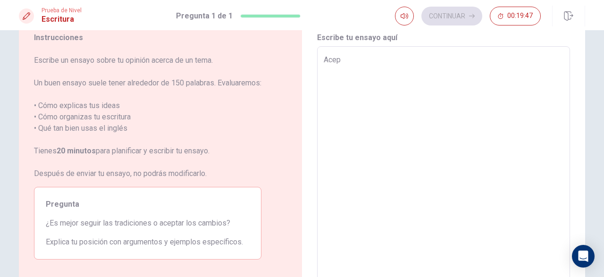
type textarea "Acept"
type textarea "x"
type textarea "Acepta"
type textarea "x"
type textarea "Aceptar"
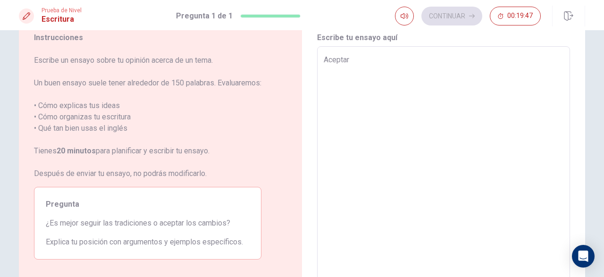
type textarea "x"
type textarea "Aceptar"
type textarea "x"
type textarea "Aceptar"
type textarea "x"
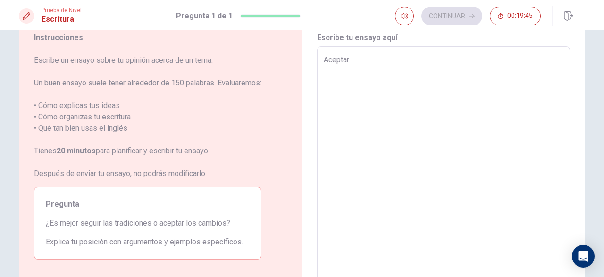
type textarea "Aceptar"
type textarea "x"
type textarea "Aceptar l"
type textarea "x"
type textarea "Aceptar lo"
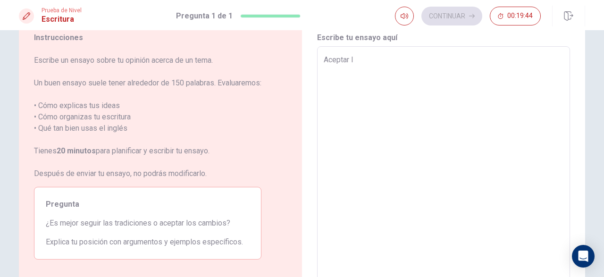
type textarea "x"
type textarea "Aceptar los"
type textarea "x"
type textarea "Aceptar los"
type textarea "x"
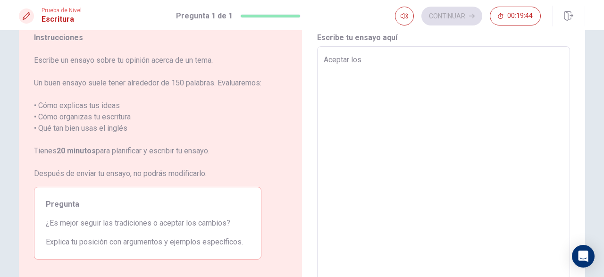
type textarea "Aceptar los c"
type textarea "x"
type textarea "Aceptar los ca"
type textarea "x"
type textarea "Aceptar los cam"
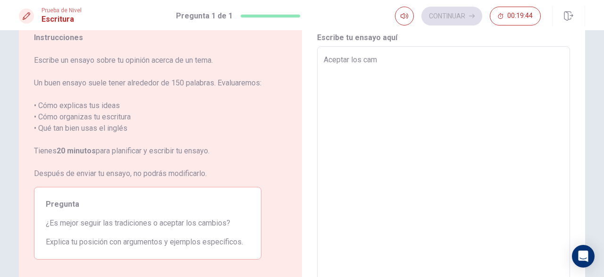
type textarea "x"
type textarea "Aceptar los camb"
type textarea "x"
type textarea "Aceptar los cambi"
type textarea "x"
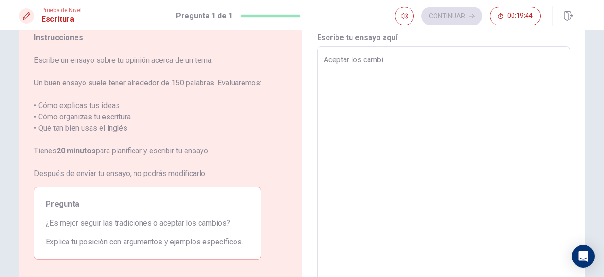
type textarea "Aceptar los cambio"
type textarea "x"
type textarea "Aceptar los cambios"
type textarea "x"
type textarea "Aceptar los cambios"
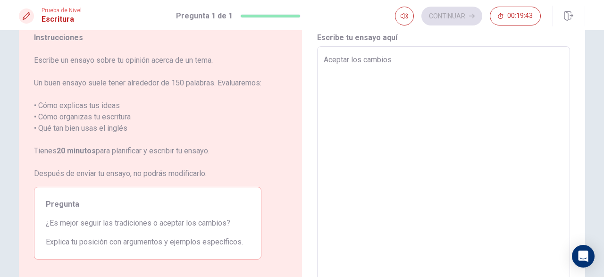
type textarea "x"
type textarea "Aceptar los cambios t"
type textarea "x"
type textarea "Aceptar los cambios te"
type textarea "x"
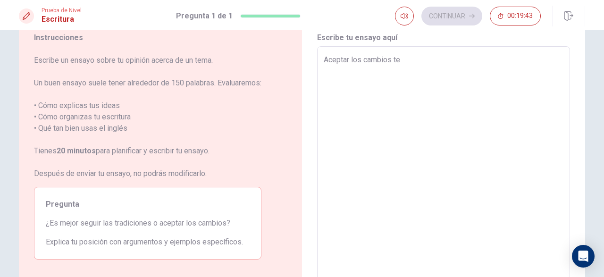
type textarea "Aceptar los cambios te"
type textarea "x"
type textarea "Aceptar los cambios te h"
type textarea "x"
type textarea "Aceptar los cambios te ha"
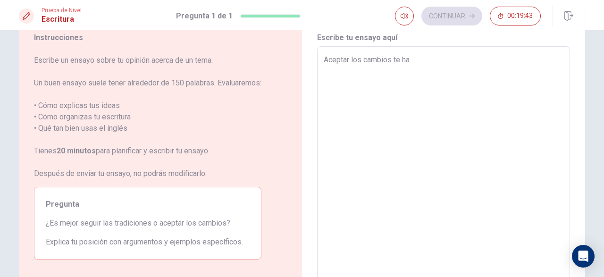
type textarea "x"
type textarea "Aceptar los cambios te hac"
type textarea "x"
type textarea "Aceptar los cambios te hace"
type textarea "x"
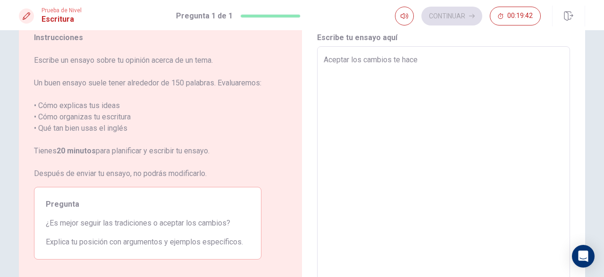
type textarea "Aceptar los cambios te hace"
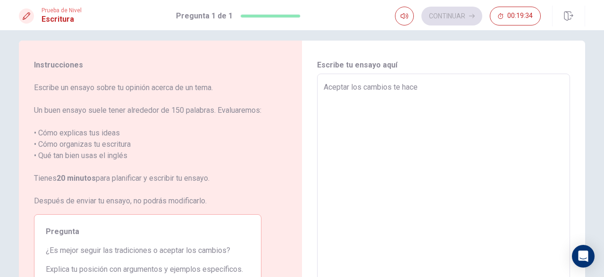
scroll to position [0, 0]
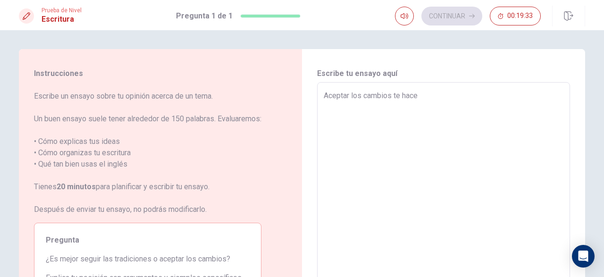
type textarea "x"
type textarea "Aceptar los cambios te hace m"
type textarea "x"
type textarea "Aceptar los cambios te hace ma"
type textarea "x"
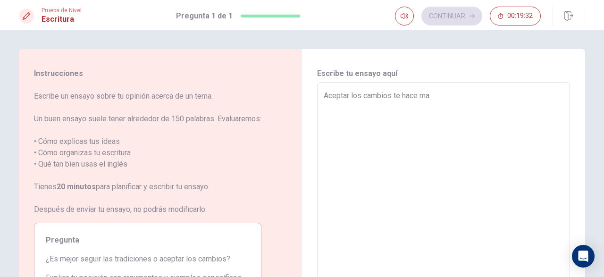
type textarea "Aceptar los cambios te hace mas"
type textarea "x"
type textarea "Aceptar los cambios te hace mas"
type textarea "x"
type textarea "Aceptar los cambios te hace mas v"
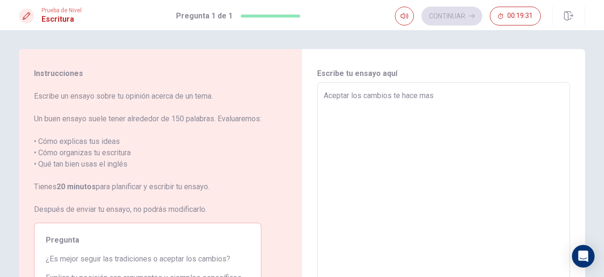
type textarea "x"
type textarea "Aceptar los cambios te hace mas va"
type textarea "x"
type textarea "Aceptar los cambios te hace mas val"
type textarea "x"
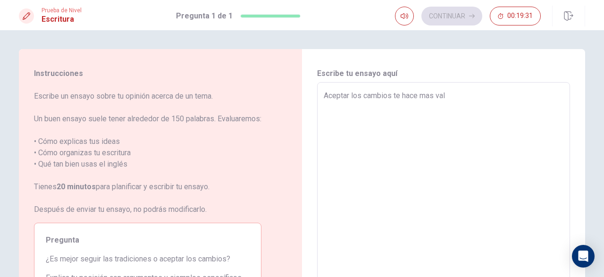
type textarea "Aceptar los cambios te hace mas vali"
type textarea "x"
type textarea "Aceptar los cambios te hace mas valie"
type textarea "x"
type textarea "Aceptar los cambios te hace mas valien"
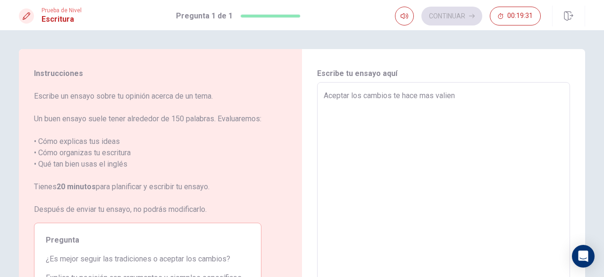
type textarea "x"
type textarea "Aceptar los cambios te hace mas valient"
type textarea "x"
type textarea "Aceptar los cambios te hace mas valiente"
type textarea "x"
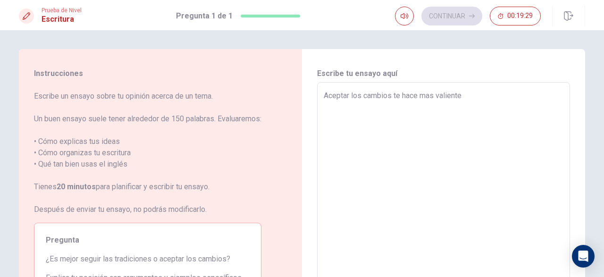
type textarea "Aceptar los cambios te hace mas valiente,"
type textarea "x"
type textarea "Aceptar los cambios te hace mas valiente,"
type textarea "x"
type textarea "Aceptar los cambios te hace mas valiente, a"
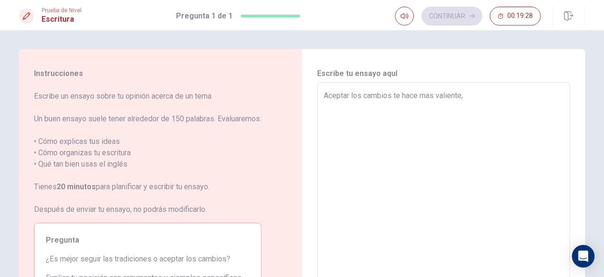
type textarea "x"
type textarea "Aceptar los cambios te hace mas valiente, ad"
type textarea "x"
type textarea "Aceptar los cambios te hace mas valiente, ade"
type textarea "x"
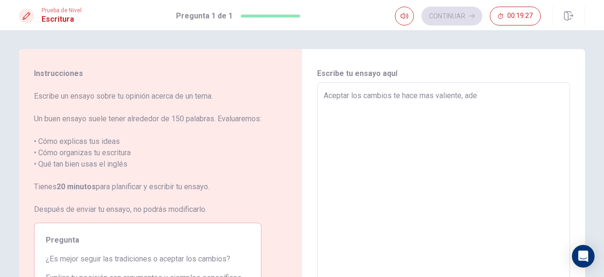
type textarea "Aceptar los cambios te hace mas valiente, ad"
type textarea "x"
type textarea "Aceptar los cambios te hace mas valiente, a"
type textarea "x"
type textarea "Aceptar los cambios te hace mas valiente,"
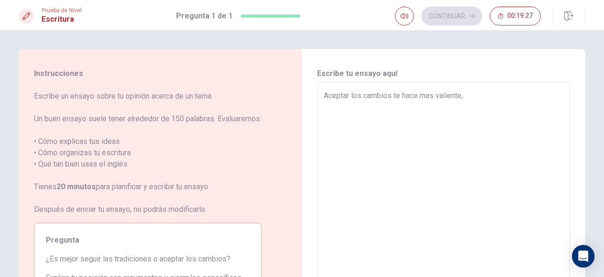
type textarea "x"
type textarea "Aceptar los cambios te hace mas valiente,"
type textarea "x"
type textarea "Aceptar los cambios te hace mas valiente"
type textarea "x"
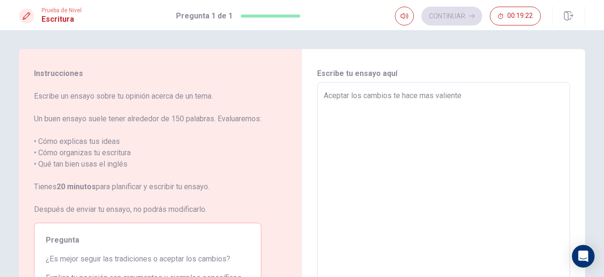
type textarea "Aceptar los cambios te hace mas valiente"
type textarea "x"
type textarea "Aceptar los cambios te hace mas valiente y"
type textarea "x"
type textarea "Aceptar los cambios te hace mas valiente y"
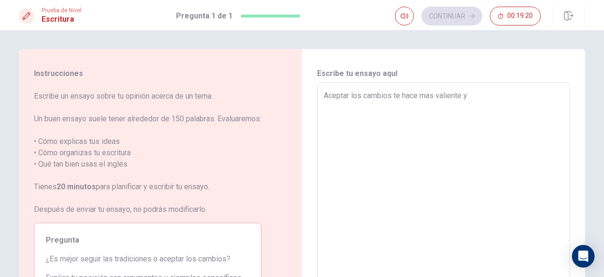
type textarea "x"
type textarea "Aceptar los cambios te hace mas valiente y a"
type textarea "x"
type textarea "Aceptar los cambios te hace mas valiente y ay"
type textarea "x"
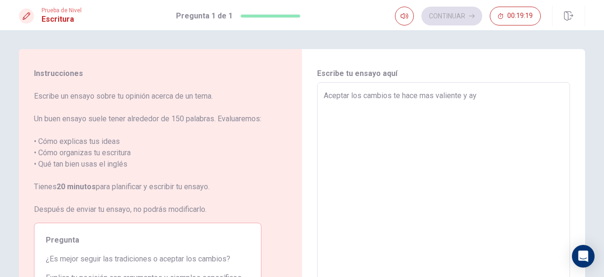
type textarea "Aceptar los cambios te hace mas valiente y [PERSON_NAME]"
type textarea "x"
type textarea "Aceptar los cambios te hace mas valiente y ayud"
type textarea "x"
type textarea "Aceptar los cambios te hace mas valiente y ayuda"
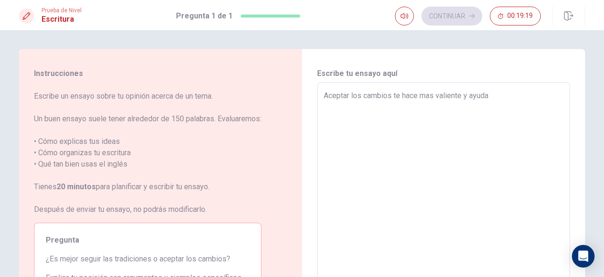
type textarea "x"
type textarea "Aceptar los cambios te hace mas valiente y ayuda"
type textarea "x"
type textarea "Aceptar los cambios te hace mas valiente y ayuda a"
type textarea "x"
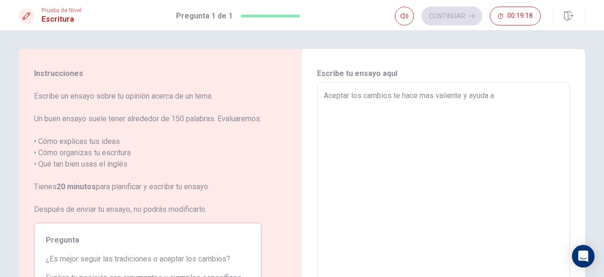
type textarea "Aceptar los cambios te hace mas valiente y ayuda a"
type textarea "x"
type textarea "Aceptar los cambios te hace mas valiente y ayuda a q"
type textarea "x"
type textarea "Aceptar los cambios te hace mas valiente y ayuda a qu"
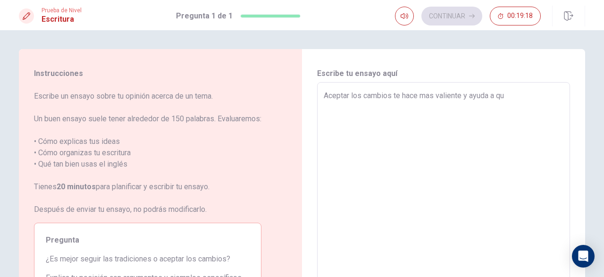
type textarea "x"
type textarea "Aceptar los cambios te hace mas valiente y ayuda a que"
type textarea "x"
type textarea "Aceptar los cambios te hace mas valiente y ayuda a que"
type textarea "x"
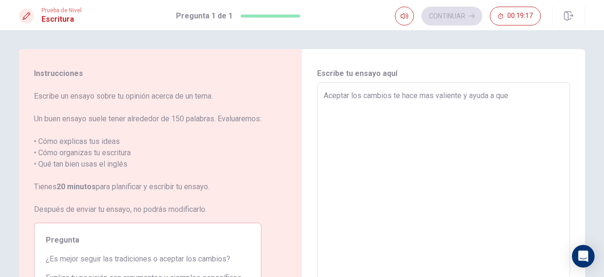
type textarea "Aceptar los cambios te hace mas valiente y ayuda a que s"
type textarea "x"
type textarea "Aceptar los cambios te hace mas valiente y ayuda a que sa"
type textarea "x"
type textarea "Aceptar los cambios te hace mas valiente y ayuda a que [PERSON_NAME]"
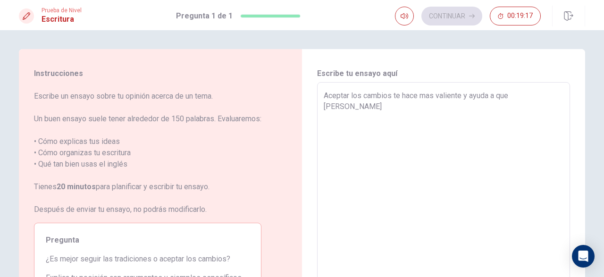
type textarea "x"
type textarea "Aceptar los cambios te hace mas valiente y ayuda a que salg"
type textarea "x"
type textarea "Aceptar los cambios te hace mas valiente y ayuda a que salga"
type textarea "x"
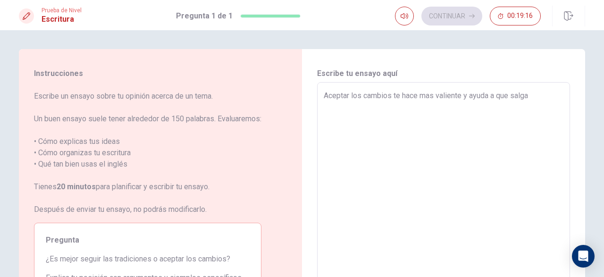
type textarea "Aceptar los cambios te hace mas valiente y ayuda a que salgas"
type textarea "x"
type textarea "Aceptar los cambios te hace mas valiente y ayuda a que salgas"
type textarea "x"
type textarea "Aceptar los cambios te hace mas valiente y ayuda a que salgas d"
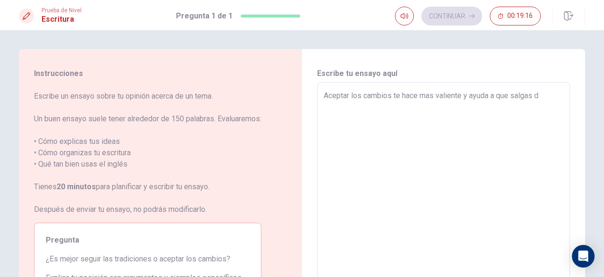
type textarea "x"
type textarea "Aceptar los cambios te hace mas valiente y ayuda a que salgas de"
type textarea "x"
type textarea "Aceptar los cambios te hace mas valiente y ayuda a que salgas de"
type textarea "x"
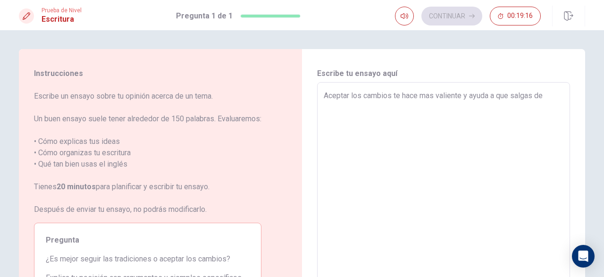
type textarea "Aceptar los cambios te hace mas valiente y ayuda a que salgas de t"
type textarea "x"
type textarea "Aceptar los cambios te hace mas valiente y ayuda a que salgas de tu"
type textarea "x"
type textarea "Aceptar los cambios te hace mas valiente y ayuda a que salgas de tu"
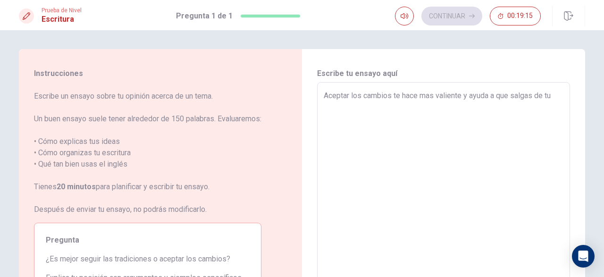
type textarea "x"
type textarea "Aceptar los cambios te hace mas valiente y ayuda a que salgas de tu z"
type textarea "x"
type textarea "Aceptar los cambios te hace mas valiente y ayuda a que salgas de tu zo"
type textarea "x"
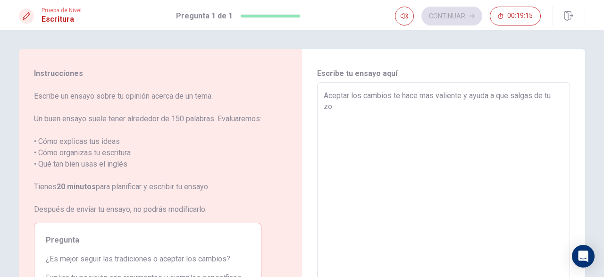
type textarea "Aceptar los cambios te hace mas valiente y ayuda a que salgas de tu zon"
type textarea "x"
type textarea "Aceptar los cambios te hace mas valiente y ayuda a que salgas de tu zona"
type textarea "x"
type textarea "Aceptar los cambios te hace mas valiente y ayuda a que salgas de tu zona"
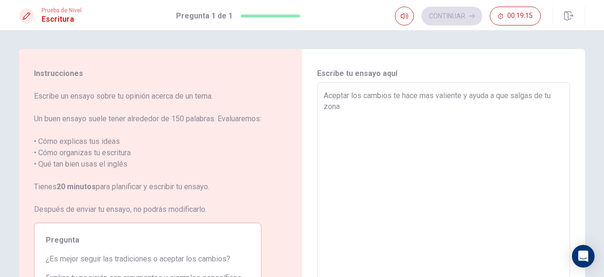
type textarea "x"
type textarea "Aceptar los cambios te hace mas valiente y ayuda a que salgas de tu zona d"
type textarea "x"
type textarea "Aceptar los cambios te hace mas valiente y ayuda a que salgas de tu zona de"
type textarea "x"
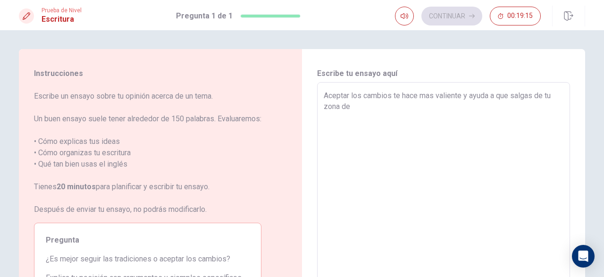
type textarea "Aceptar los cambios te hace mas valiente y ayuda a que salgas de tu zona de"
type textarea "x"
type textarea "Aceptar los cambios te hace mas valiente y ayuda a que salgas de tu zona de c"
type textarea "x"
type textarea "Aceptar los cambios te hace mas valiente y ayuda a que salgas de tu zona de co"
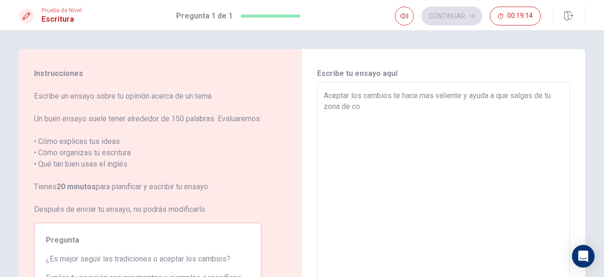
type textarea "x"
type textarea "Aceptar los cambios te hace mas valiente y ayuda a que salgas de tu zona de com"
type textarea "x"
type textarea "Aceptar los cambios te hace mas valiente y ayuda a que salgas de tu zona de comf"
type textarea "x"
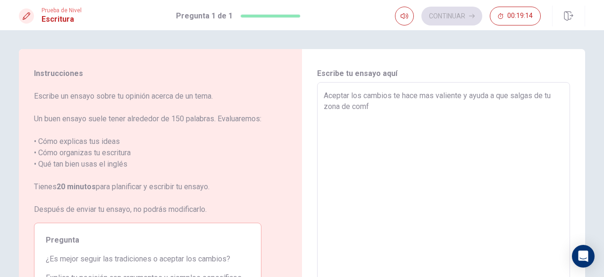
type textarea "Aceptar los cambios te hace mas valiente y ayuda a que salgas de tu zona de com…"
type textarea "x"
type textarea "Aceptar los cambios te hace mas valiente y ayuda a que salgas de tu zona de com…"
type textarea "x"
type textarea "Aceptar los cambios te hace mas valiente y ayuda a que salgas de tu zona de com…"
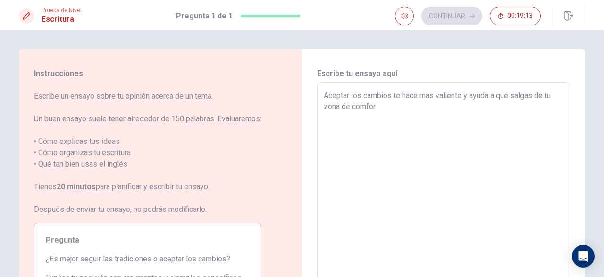
type textarea "x"
type textarea "Aceptar los cambios te hace mas valiente y ayuda a que salgas de tu zona de com…"
type textarea "x"
type textarea "Aceptar los cambios te hace mas valiente y ayuda a que salgas de tu zona de com…"
type textarea "x"
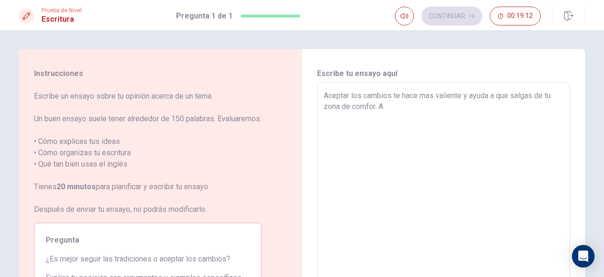
type textarea "Aceptar los cambios te hace mas valiente y ayuda a que salgas de tu zona de com…"
type textarea "x"
type textarea "Aceptar los cambios te hace mas valiente y ayuda a que salgas de tu zona de com…"
type textarea "x"
type textarea "Aceptar los cambios te hace mas valiente y ayuda a que salgas de tu zona de com…"
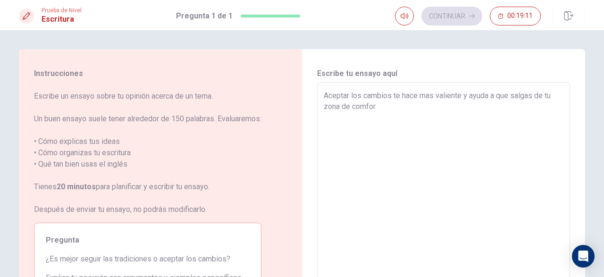
type textarea "x"
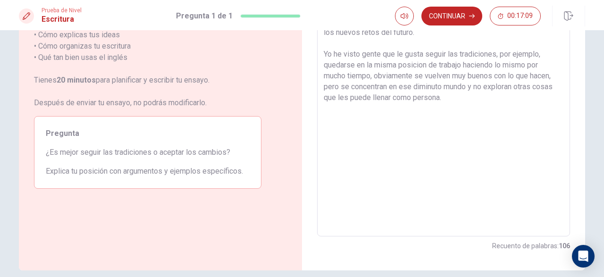
scroll to position [99, 0]
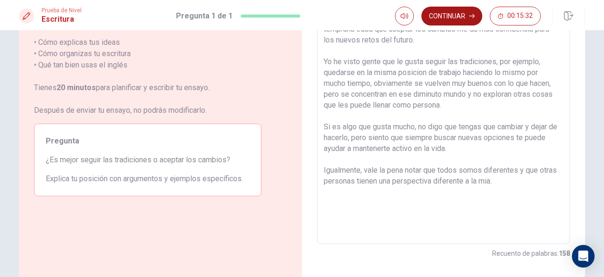
click at [447, 22] on button "Continuar" at bounding box center [451, 16] width 61 height 19
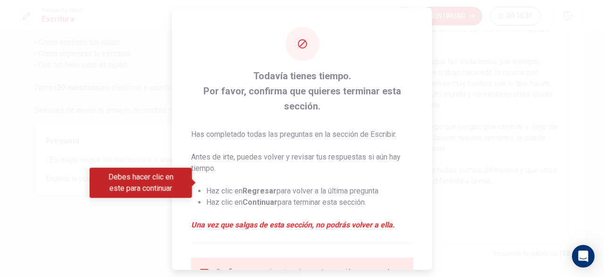
scroll to position [90, 0]
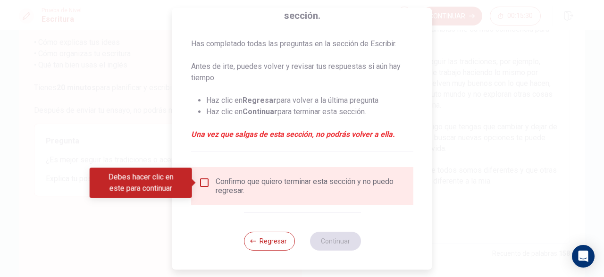
click at [216, 180] on div "Confirmo que quiero terminar esta sección y no puedo regresar." at bounding box center [311, 186] width 190 height 18
click at [201, 183] on input "Debes hacer clic en este para continuar" at bounding box center [204, 182] width 11 height 11
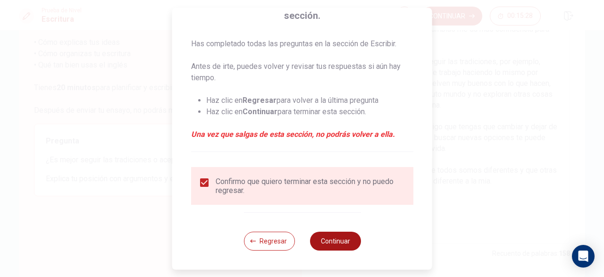
click at [318, 243] on button "Continuar" at bounding box center [334, 241] width 51 height 19
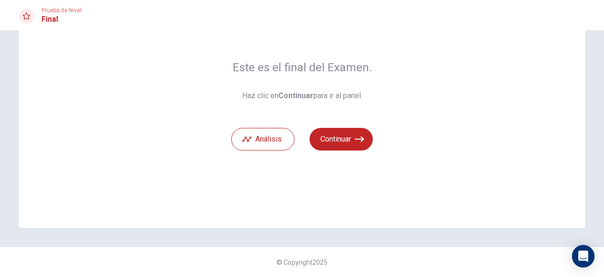
scroll to position [66, 0]
click at [340, 136] on button "Continuar" at bounding box center [340, 139] width 63 height 23
